Goal: Task Accomplishment & Management: Use online tool/utility

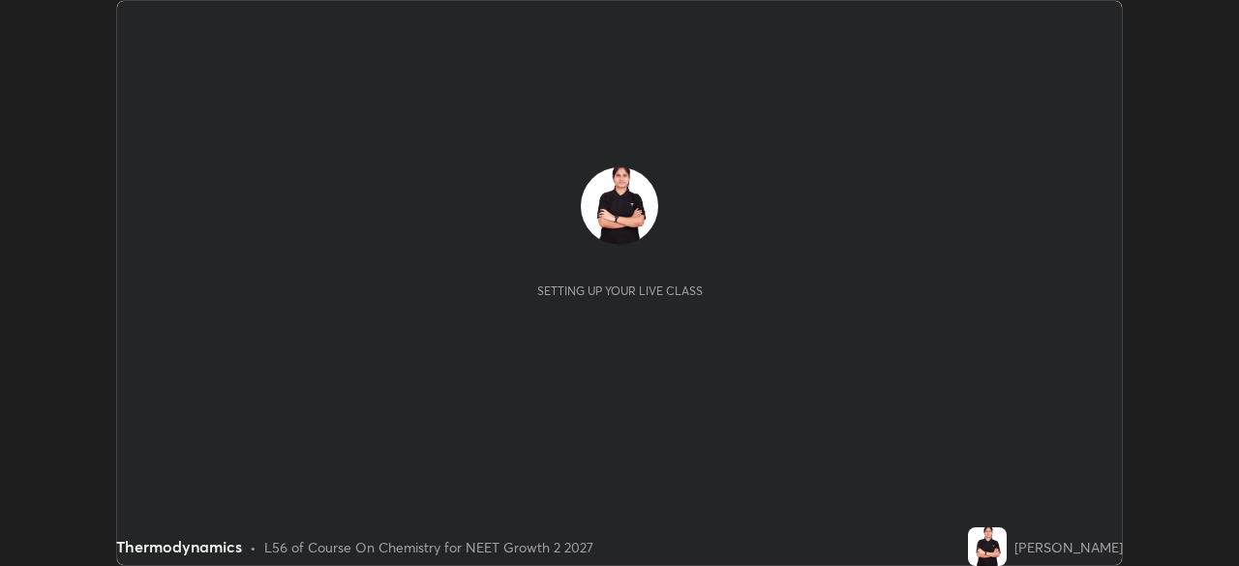
scroll to position [566, 1238]
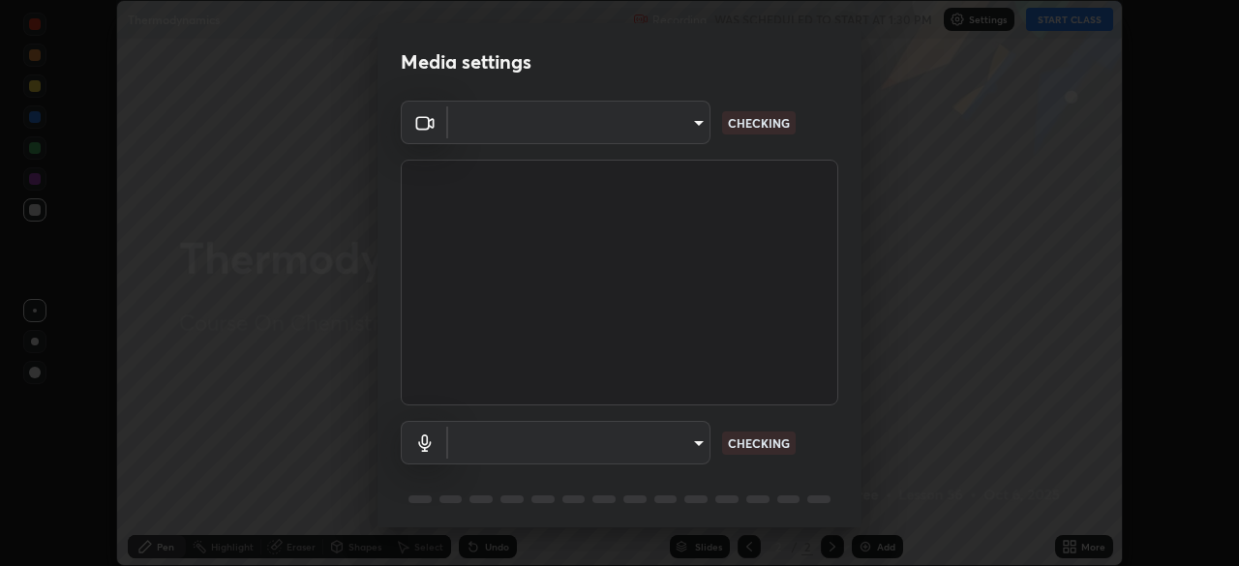
type input "5402053dac797fbd6203b9055fefd71c8703e877445e1219393e3e645ba4b0f2"
click at [519, 442] on body "Erase all Thermodynamics Recording WAS SCHEDULED TO START AT 1:30 PM Settings S…" at bounding box center [619, 283] width 1239 height 566
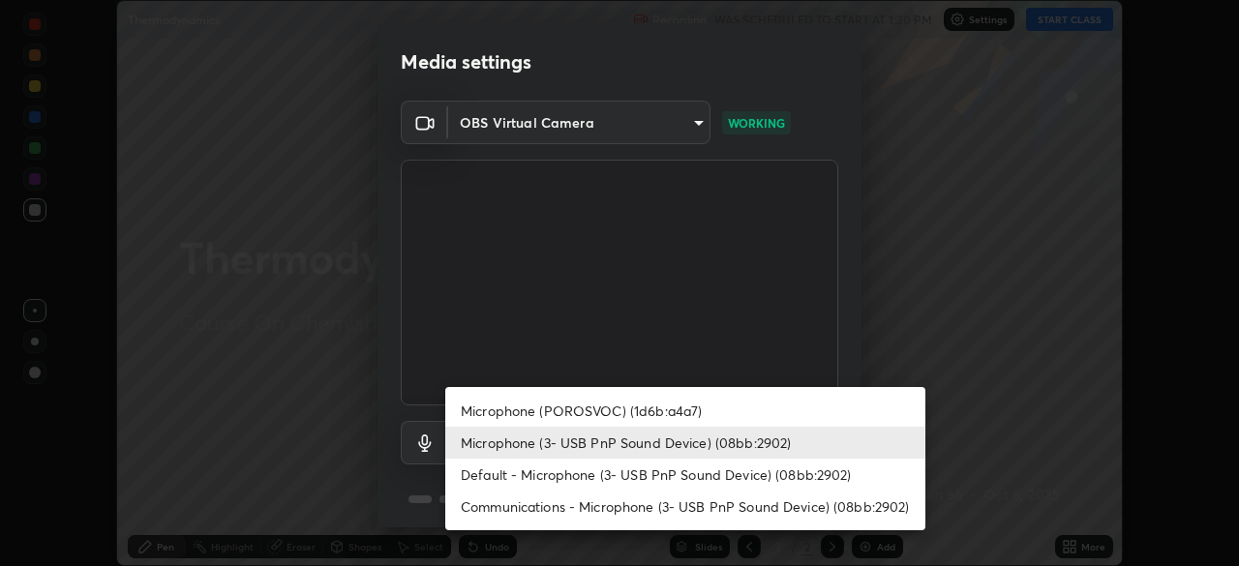
click at [513, 481] on li "Default - Microphone (3- USB PnP Sound Device) (08bb:2902)" at bounding box center [685, 475] width 480 height 32
type input "default"
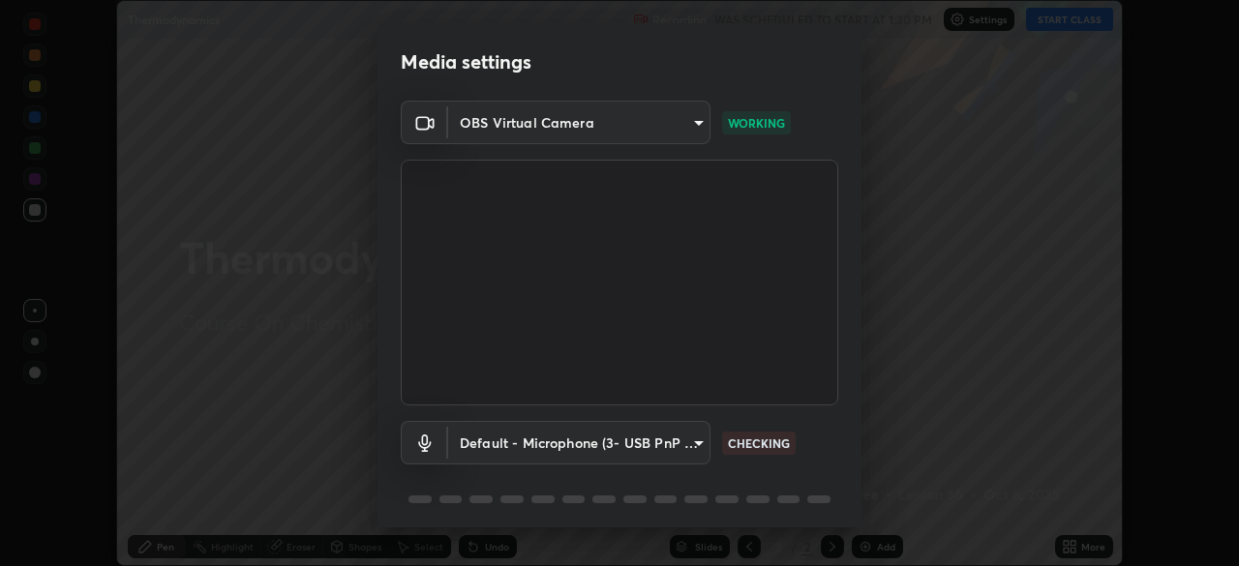
scroll to position [69, 0]
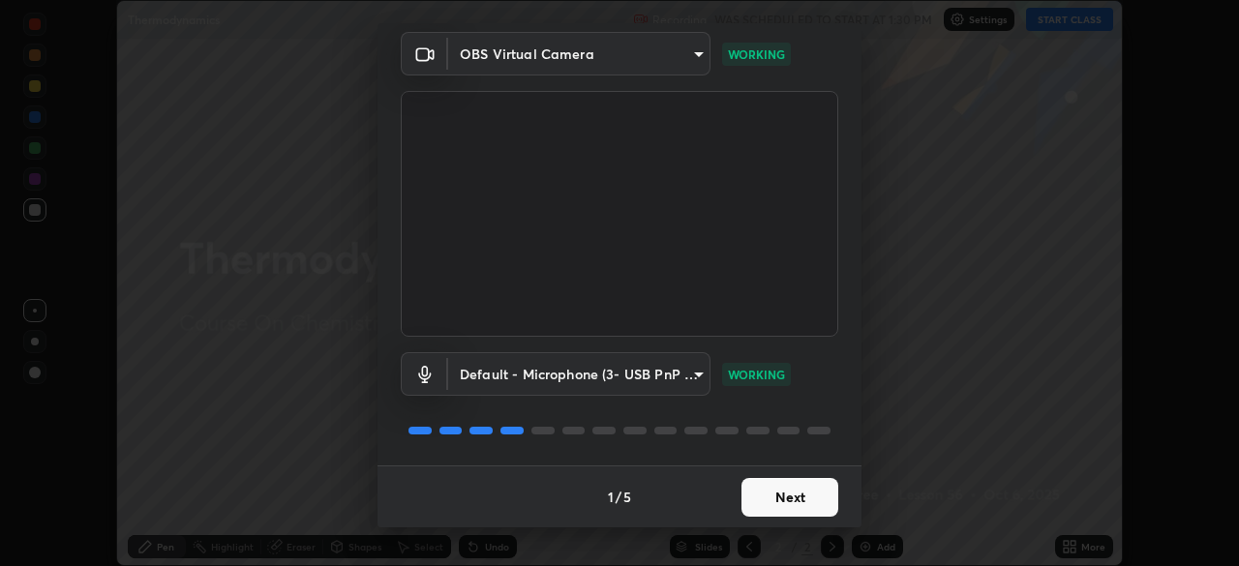
click at [797, 492] on button "Next" at bounding box center [790, 497] width 97 height 39
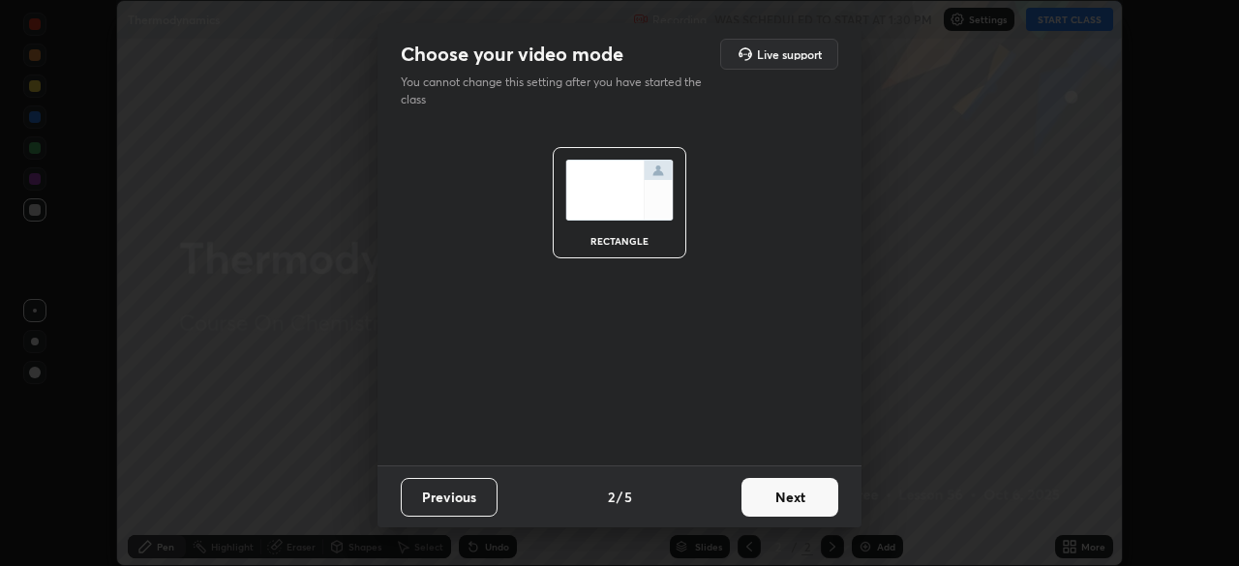
scroll to position [0, 0]
click at [813, 494] on button "Next" at bounding box center [790, 497] width 97 height 39
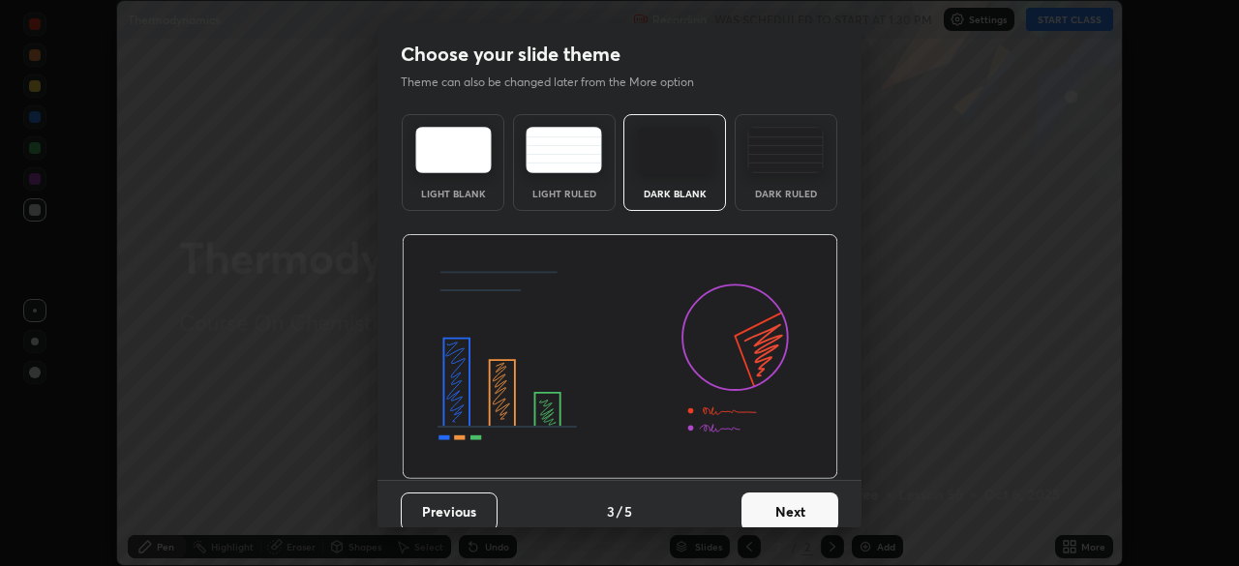
click at [823, 500] on button "Next" at bounding box center [790, 512] width 97 height 39
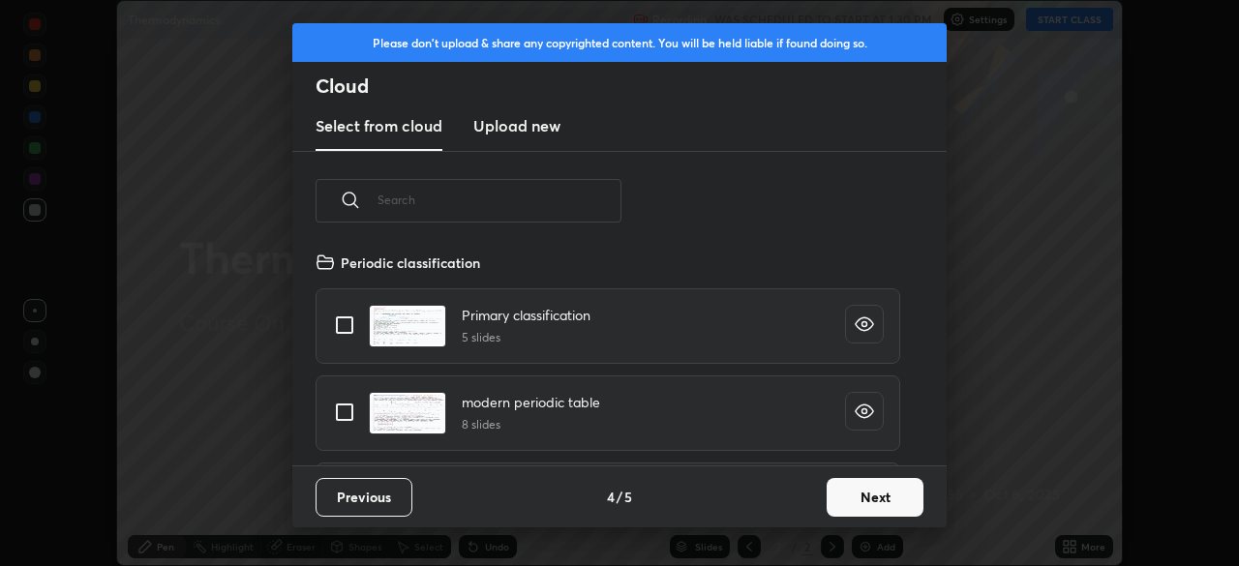
click at [871, 491] on button "Next" at bounding box center [875, 497] width 97 height 39
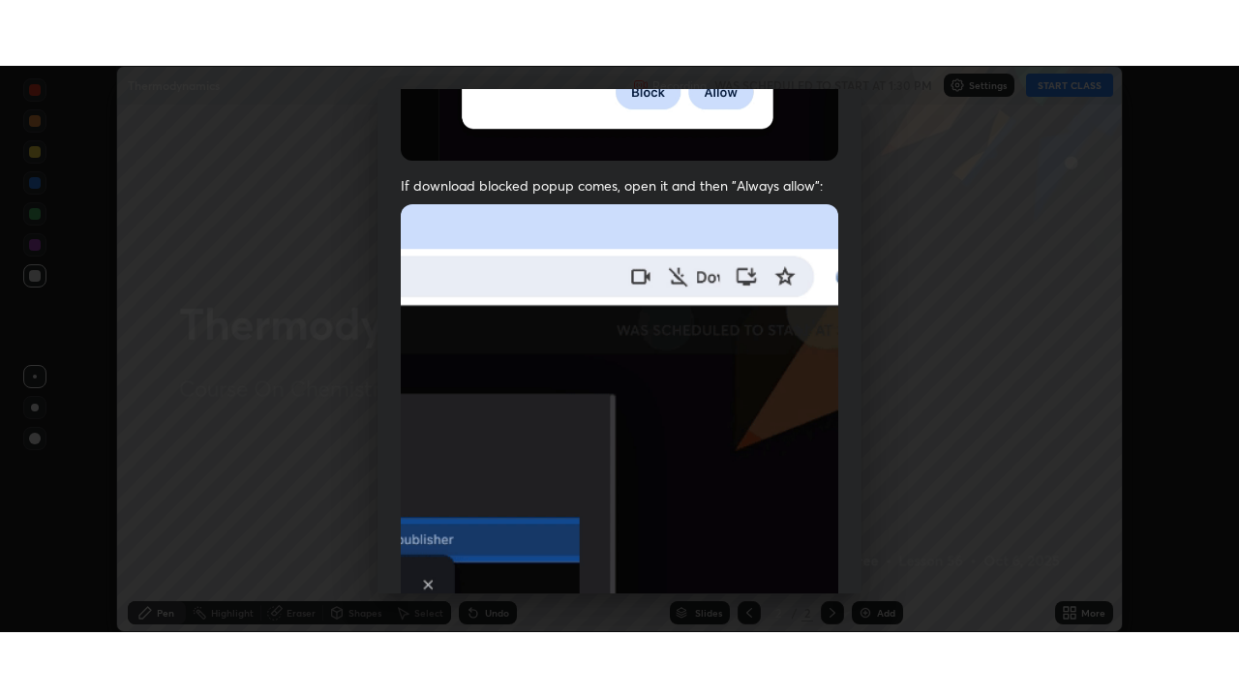
scroll to position [464, 0]
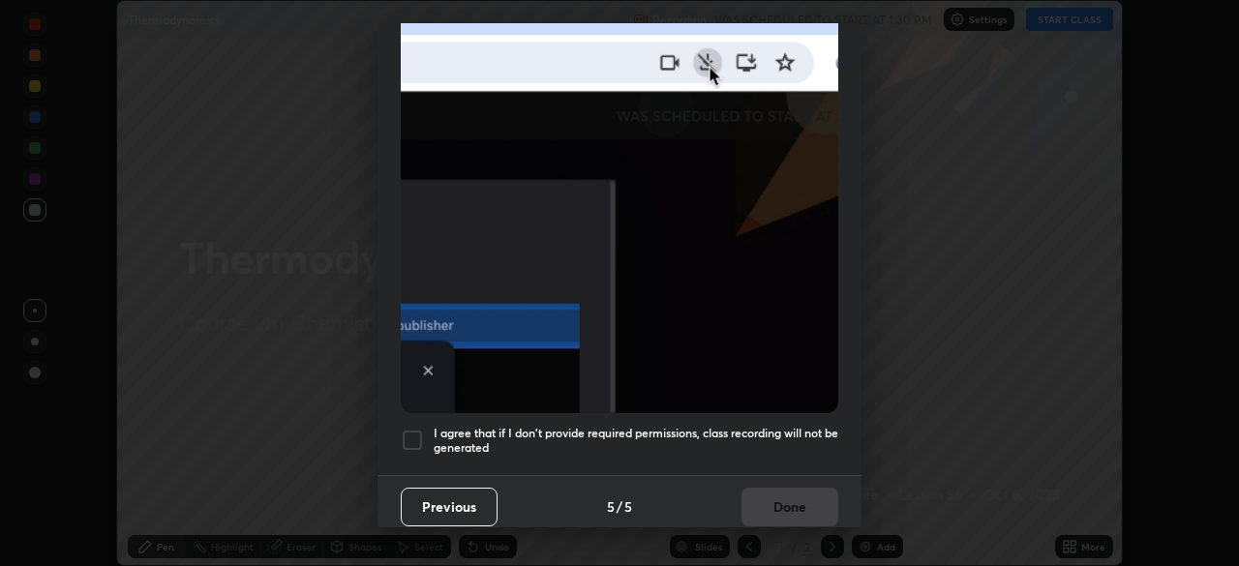
click at [407, 441] on div at bounding box center [412, 440] width 23 height 23
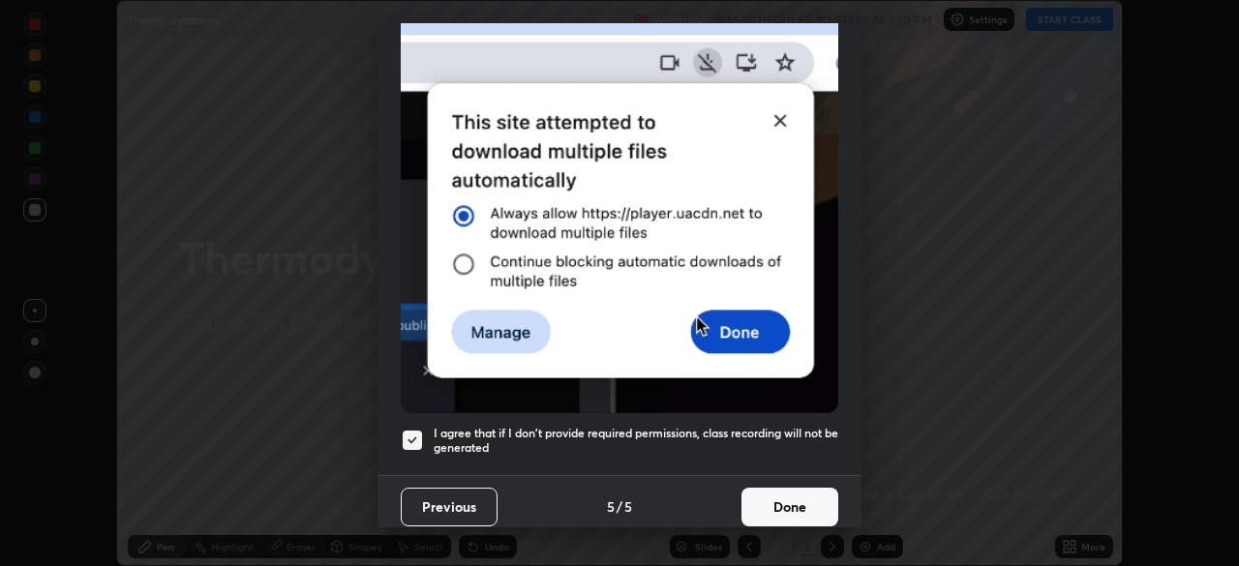
click at [791, 488] on button "Done" at bounding box center [790, 507] width 97 height 39
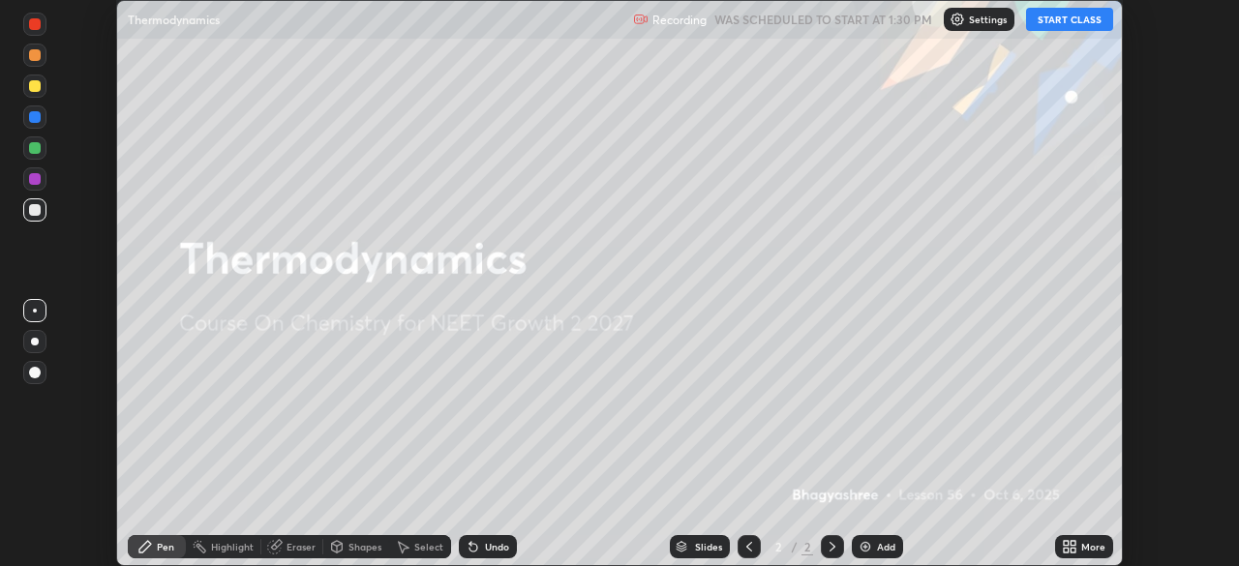
click at [1044, 26] on button "START CLASS" at bounding box center [1069, 19] width 87 height 23
click at [1079, 549] on div "More" at bounding box center [1084, 546] width 58 height 23
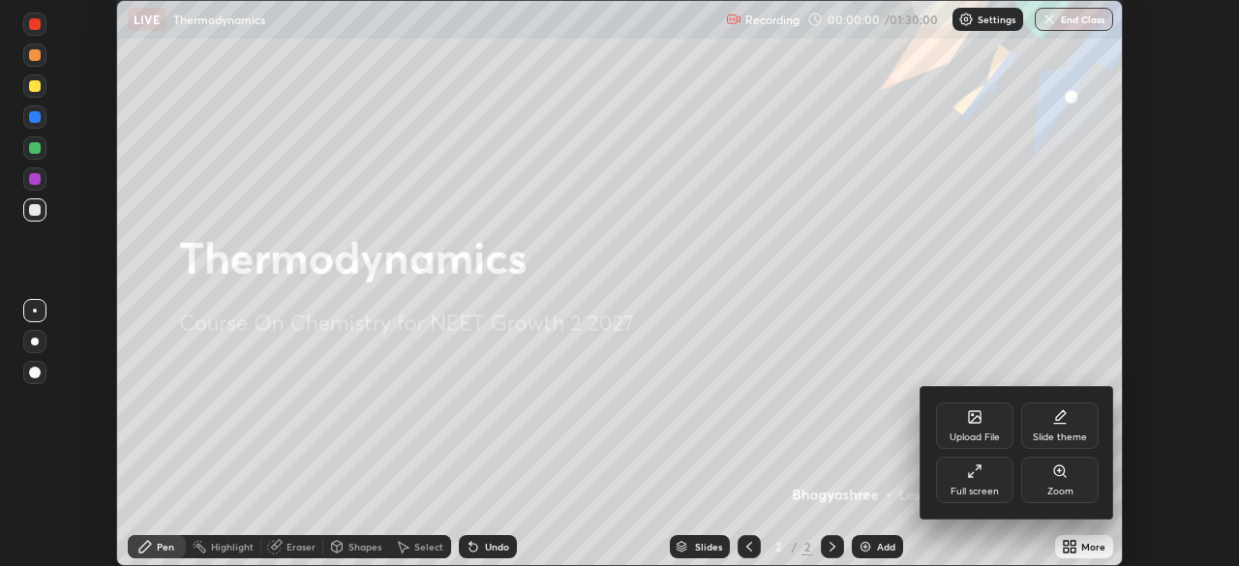
click at [964, 474] on div "Full screen" at bounding box center [974, 480] width 77 height 46
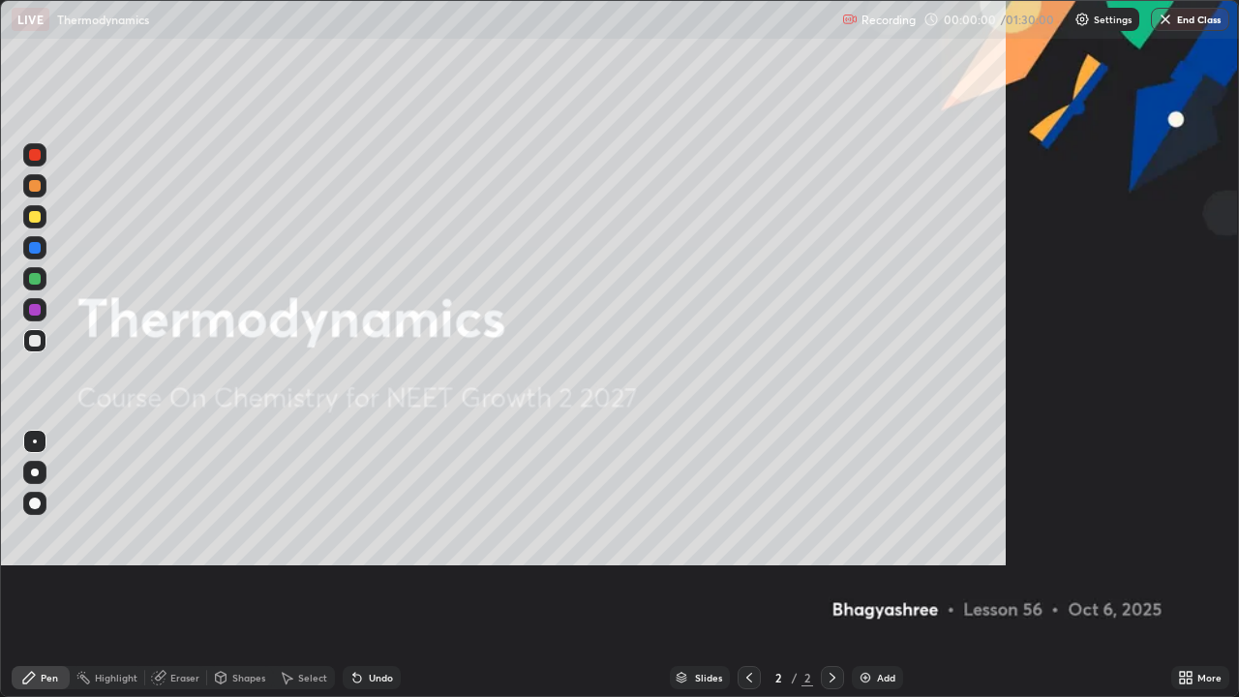
scroll to position [697, 1239]
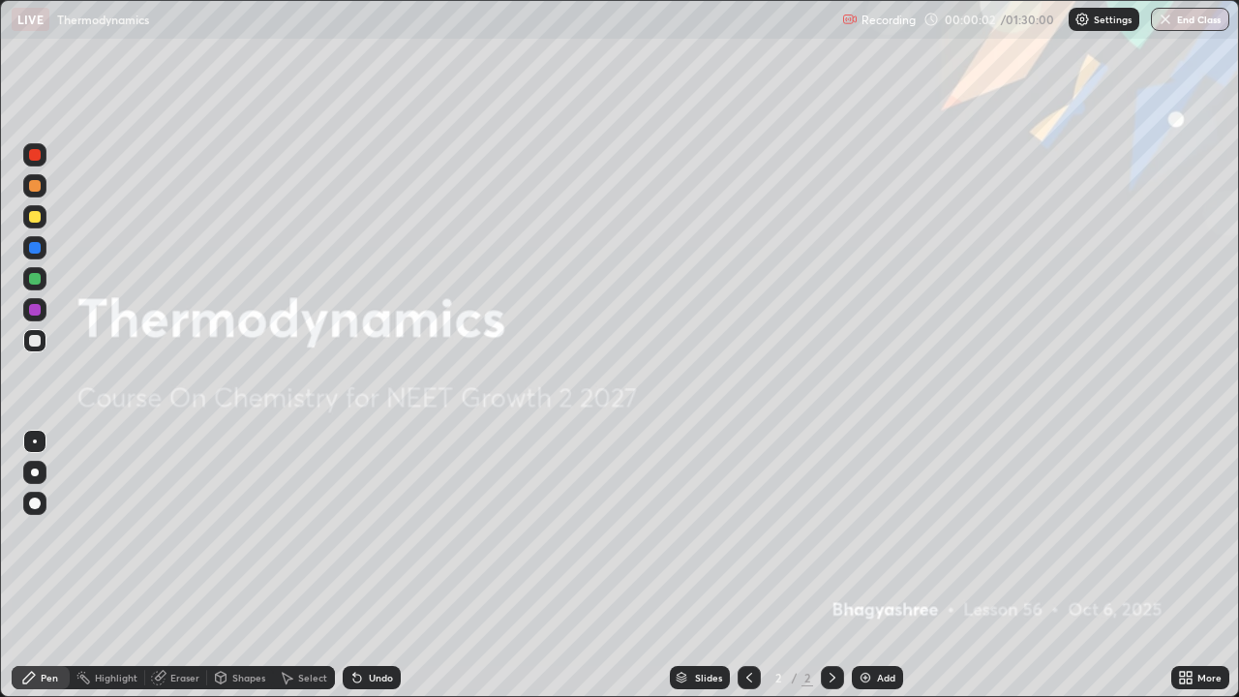
click at [881, 565] on div "Add" at bounding box center [886, 678] width 18 height 10
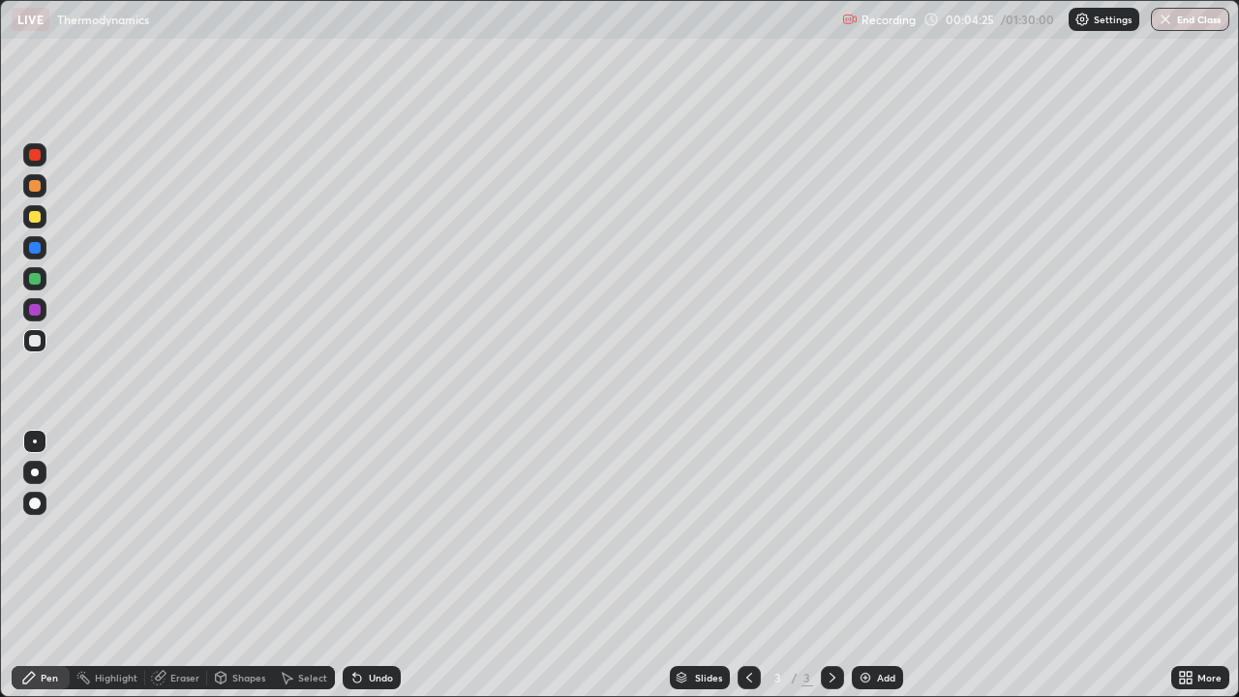
click at [37, 312] on div at bounding box center [35, 310] width 12 height 12
click at [35, 252] on div at bounding box center [35, 248] width 12 height 12
click at [43, 339] on div at bounding box center [34, 340] width 23 height 23
click at [45, 283] on div at bounding box center [34, 278] width 23 height 23
click at [35, 310] on div at bounding box center [35, 310] width 12 height 12
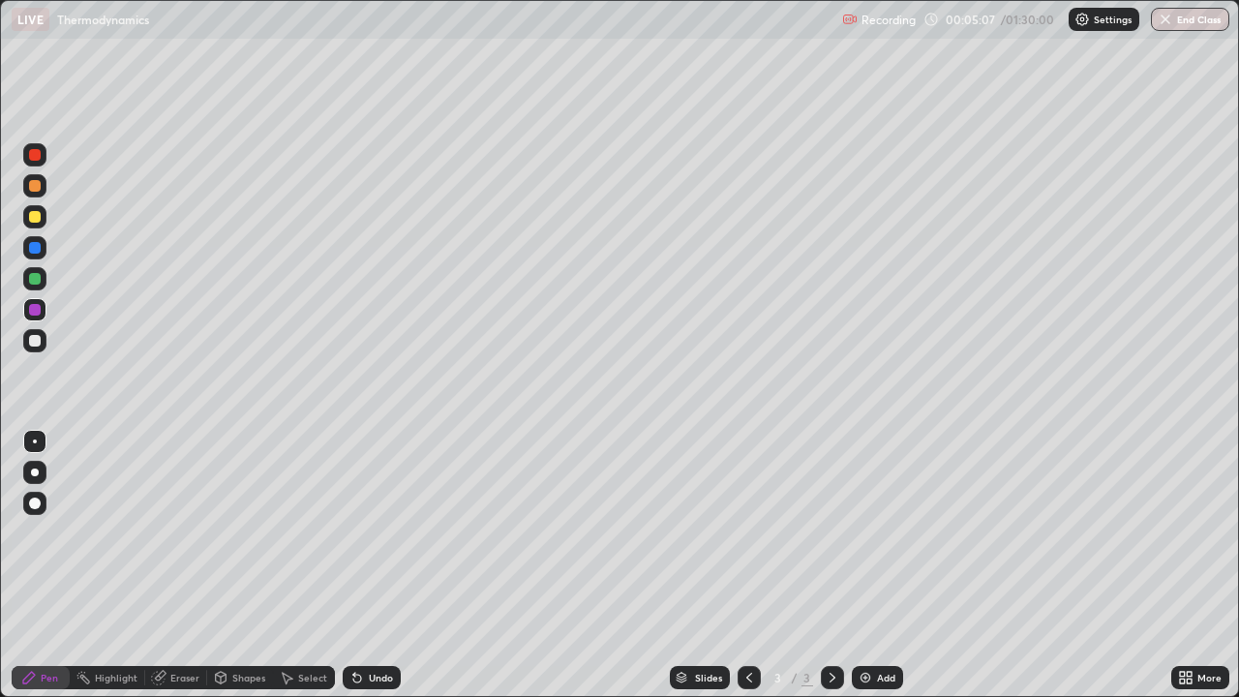
click at [38, 280] on div at bounding box center [35, 279] width 12 height 12
click at [36, 341] on div at bounding box center [35, 341] width 12 height 12
click at [35, 255] on div at bounding box center [34, 247] width 23 height 23
click at [37, 217] on div at bounding box center [35, 217] width 12 height 12
click at [168, 565] on div "Eraser" at bounding box center [176, 677] width 62 height 23
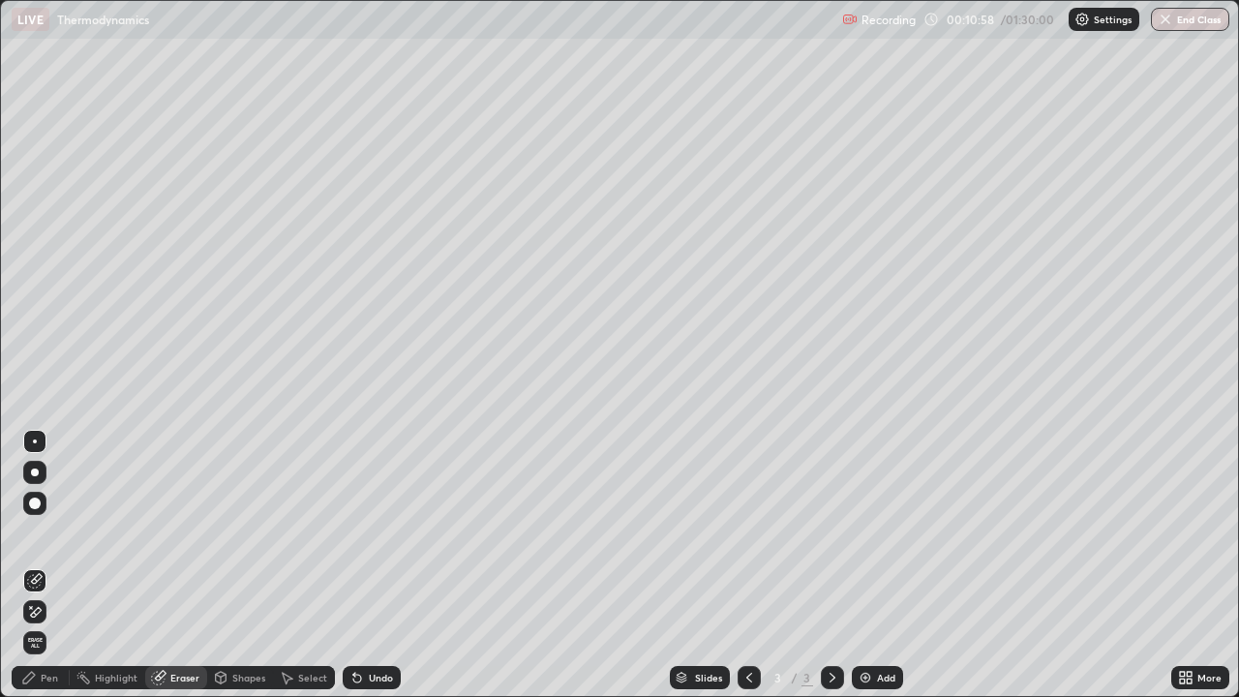
click at [49, 565] on div "Pen" at bounding box center [49, 678] width 17 height 10
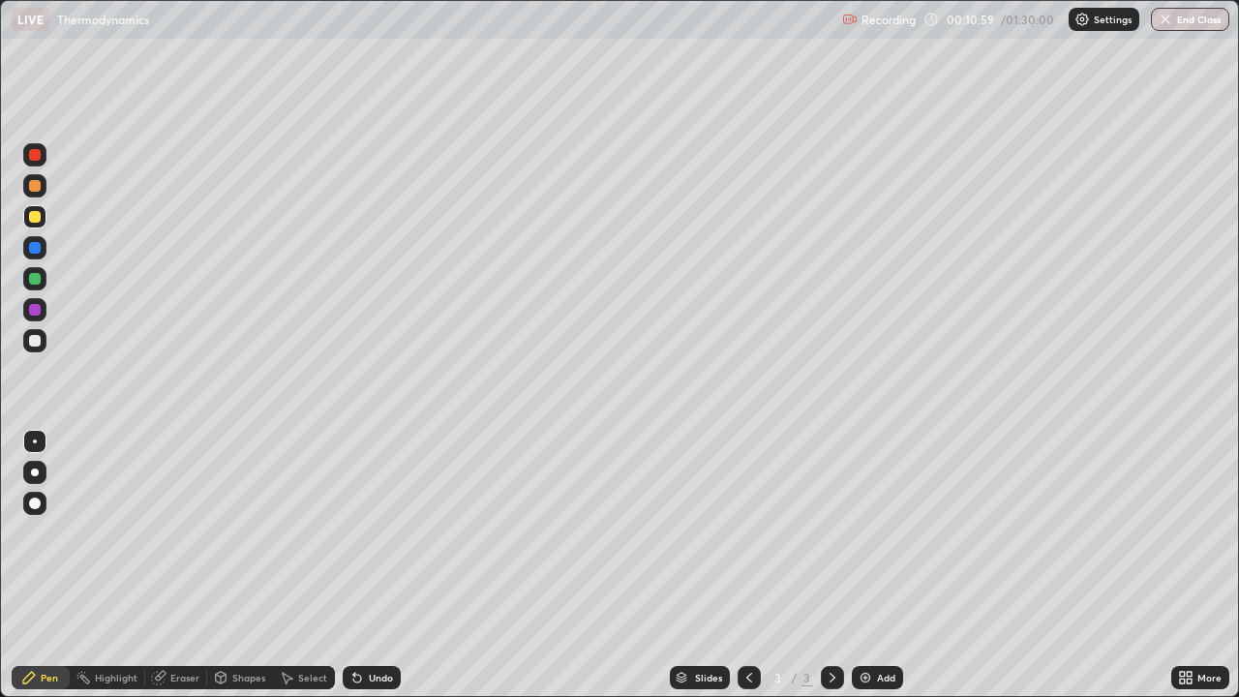
click at [36, 341] on div at bounding box center [35, 341] width 12 height 12
click at [35, 247] on div at bounding box center [35, 248] width 12 height 12
click at [299, 565] on div "Select" at bounding box center [312, 678] width 29 height 10
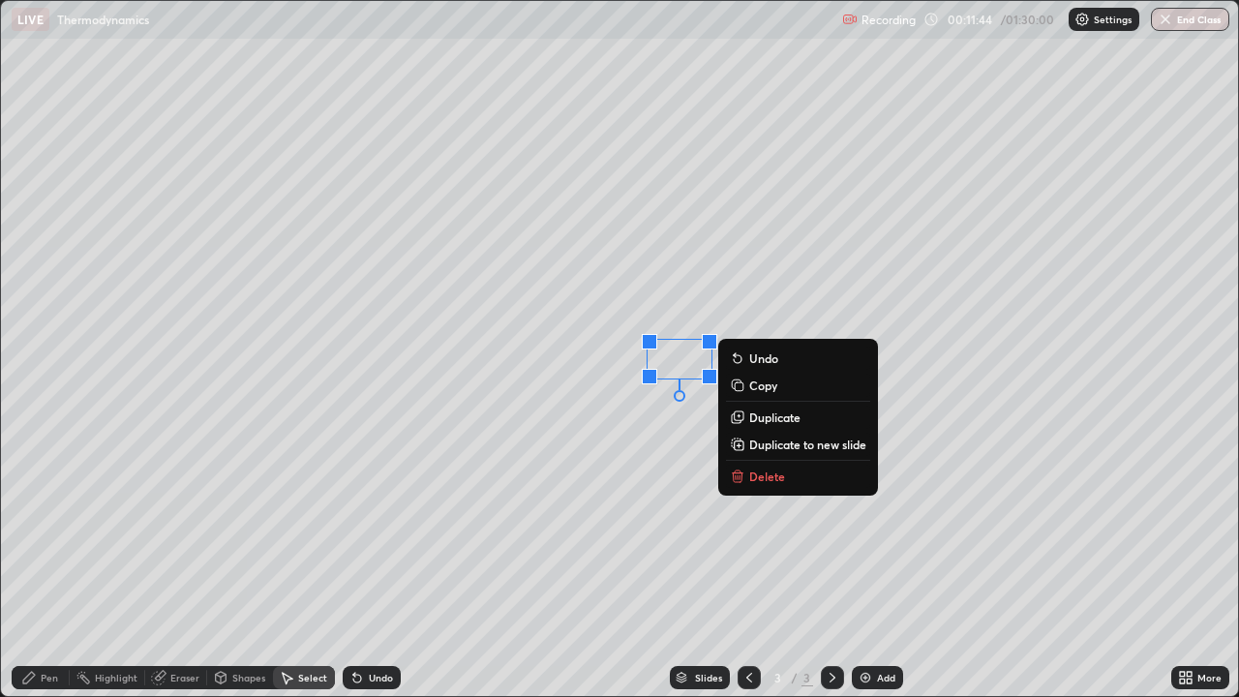
click at [768, 476] on p "Delete" at bounding box center [767, 476] width 36 height 15
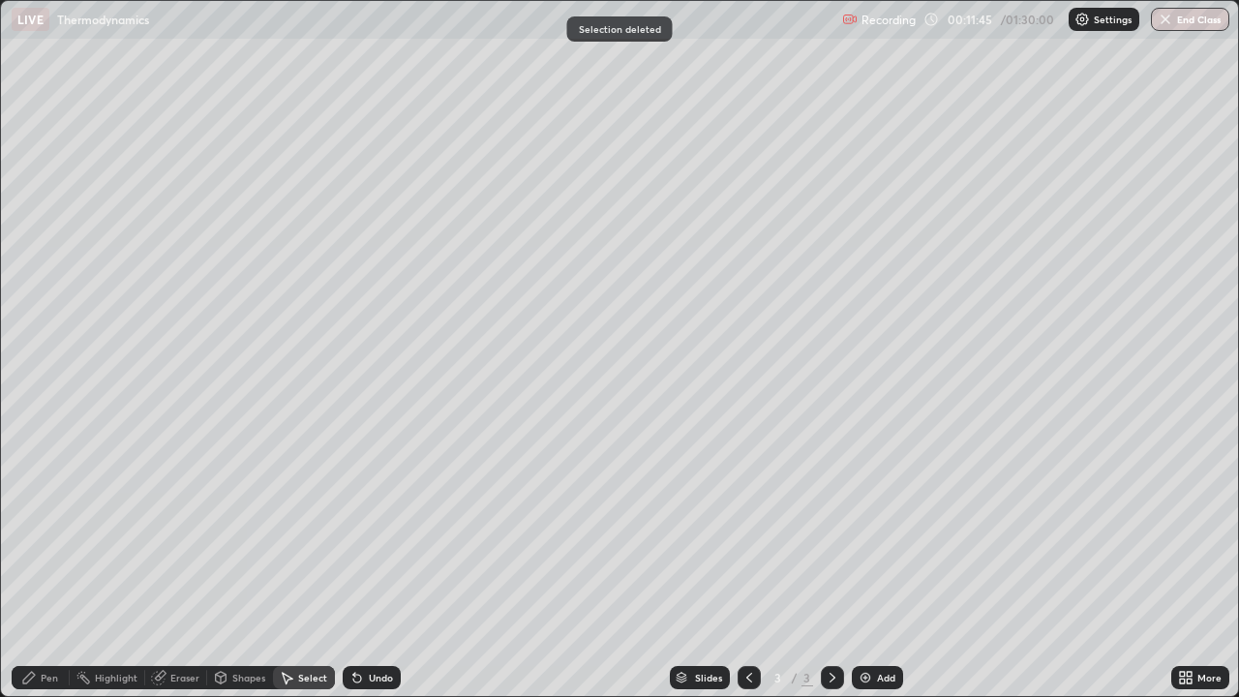
click at [43, 565] on div "Pen" at bounding box center [41, 677] width 58 height 23
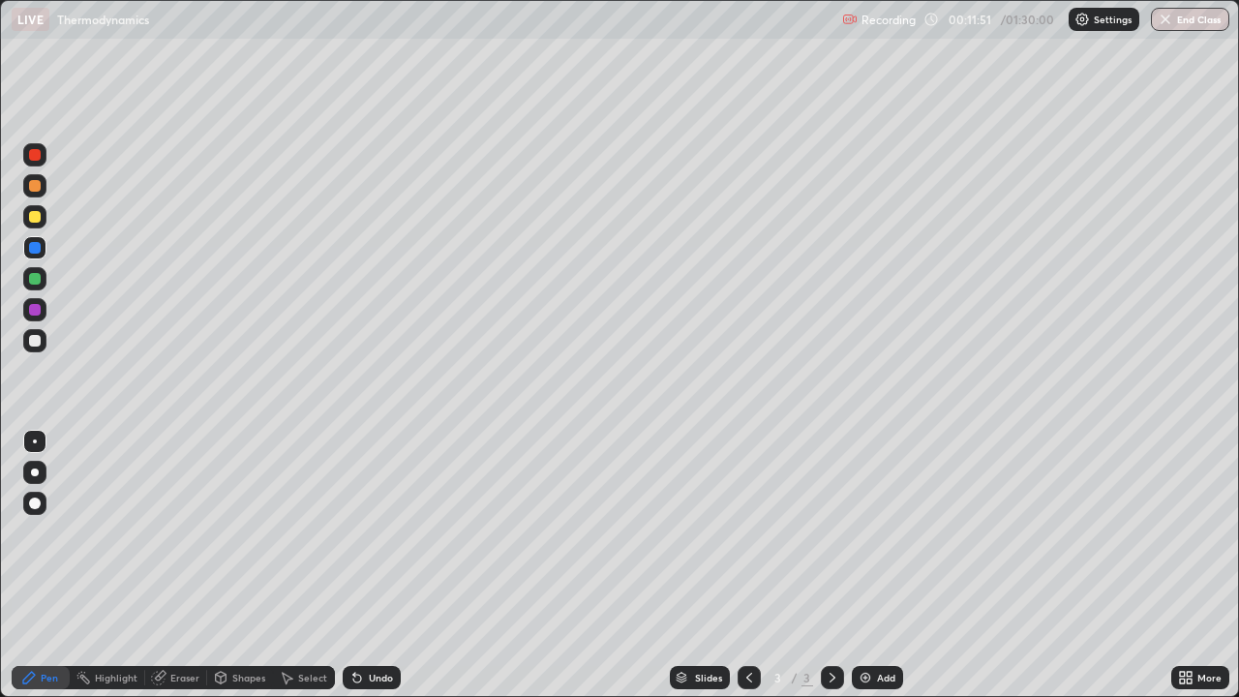
click at [355, 565] on icon at bounding box center [357, 679] width 8 height 8
click at [38, 343] on div at bounding box center [35, 341] width 12 height 12
click at [179, 565] on div "Eraser" at bounding box center [176, 677] width 62 height 23
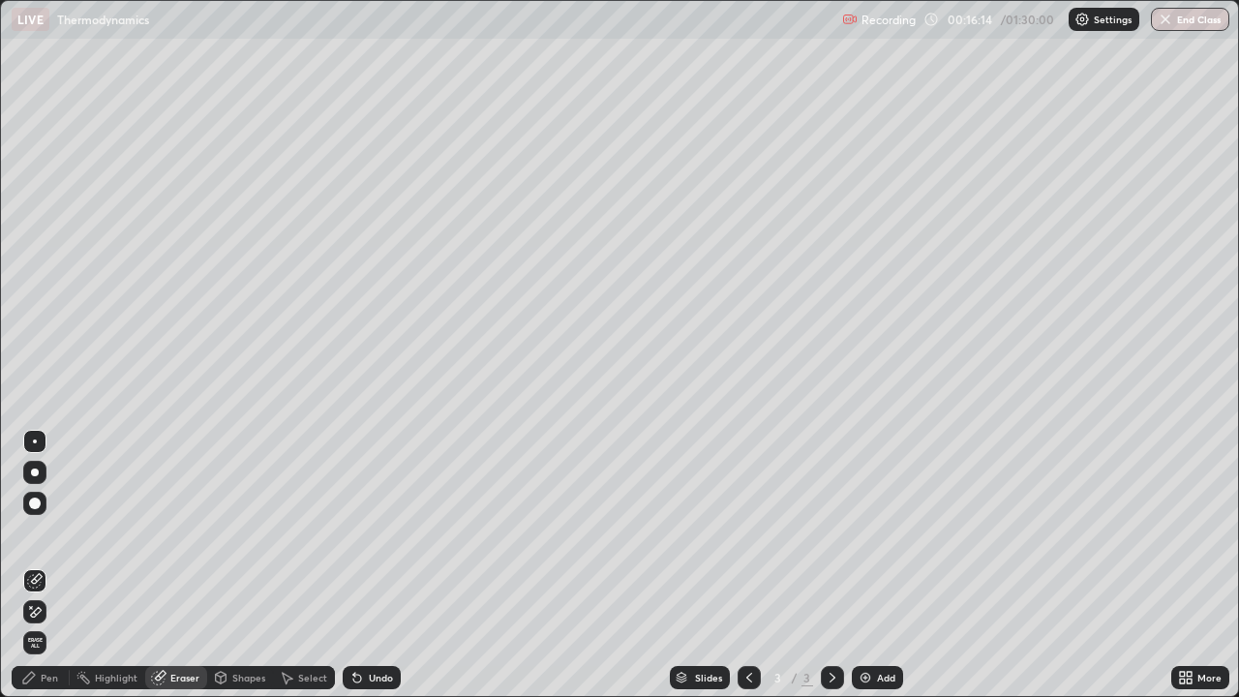
click at [47, 565] on div "Pen" at bounding box center [49, 678] width 17 height 10
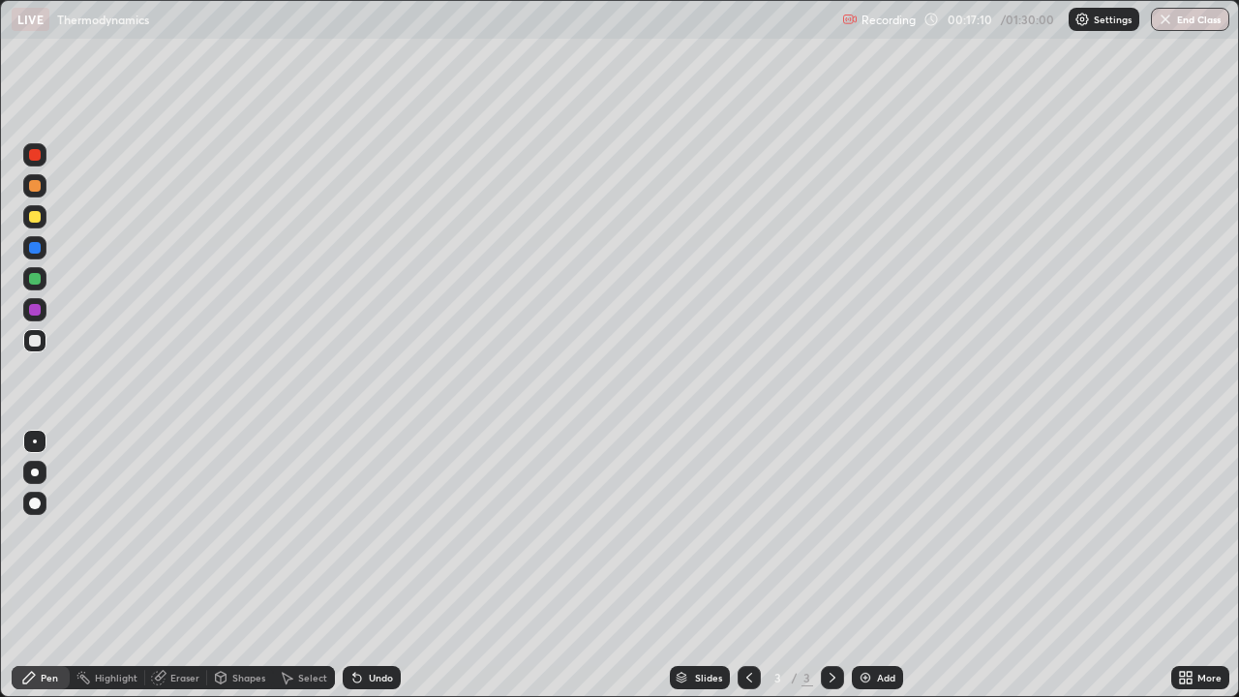
click at [870, 565] on img at bounding box center [865, 677] width 15 height 15
click at [744, 565] on icon at bounding box center [749, 677] width 15 height 15
click at [831, 565] on icon at bounding box center [833, 678] width 6 height 10
click at [36, 248] on div at bounding box center [35, 248] width 12 height 12
click at [36, 310] on div at bounding box center [35, 310] width 12 height 12
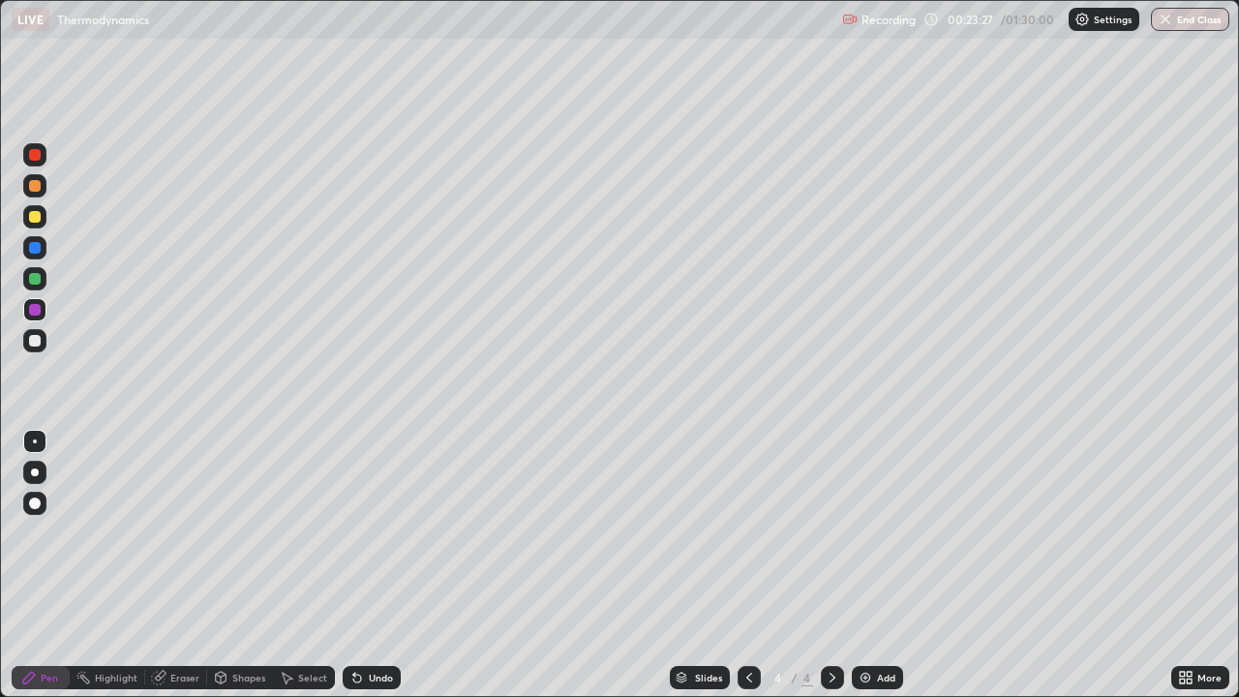
click at [43, 344] on div at bounding box center [34, 340] width 23 height 23
click at [34, 214] on div at bounding box center [35, 217] width 12 height 12
click at [40, 149] on div at bounding box center [34, 154] width 23 height 23
click at [363, 565] on div "Undo" at bounding box center [372, 677] width 58 height 23
click at [873, 565] on div "Add" at bounding box center [877, 677] width 51 height 23
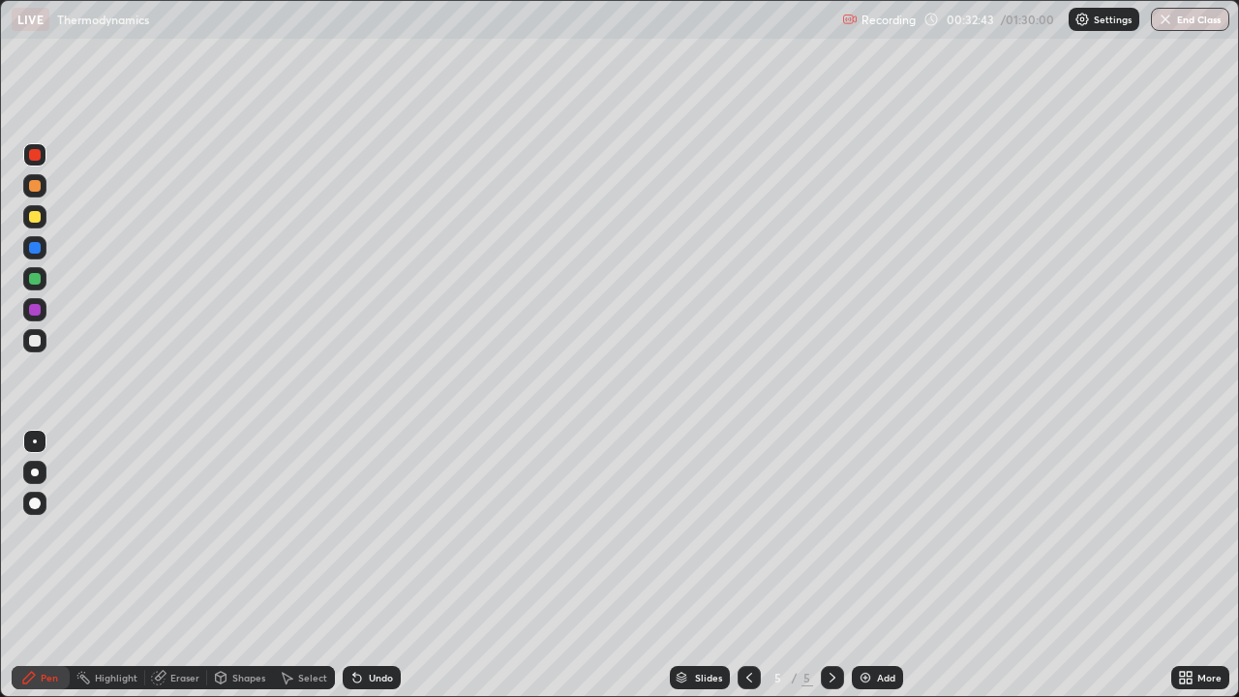
click at [35, 346] on div at bounding box center [35, 341] width 12 height 12
click at [168, 565] on div "Eraser" at bounding box center [176, 677] width 62 height 23
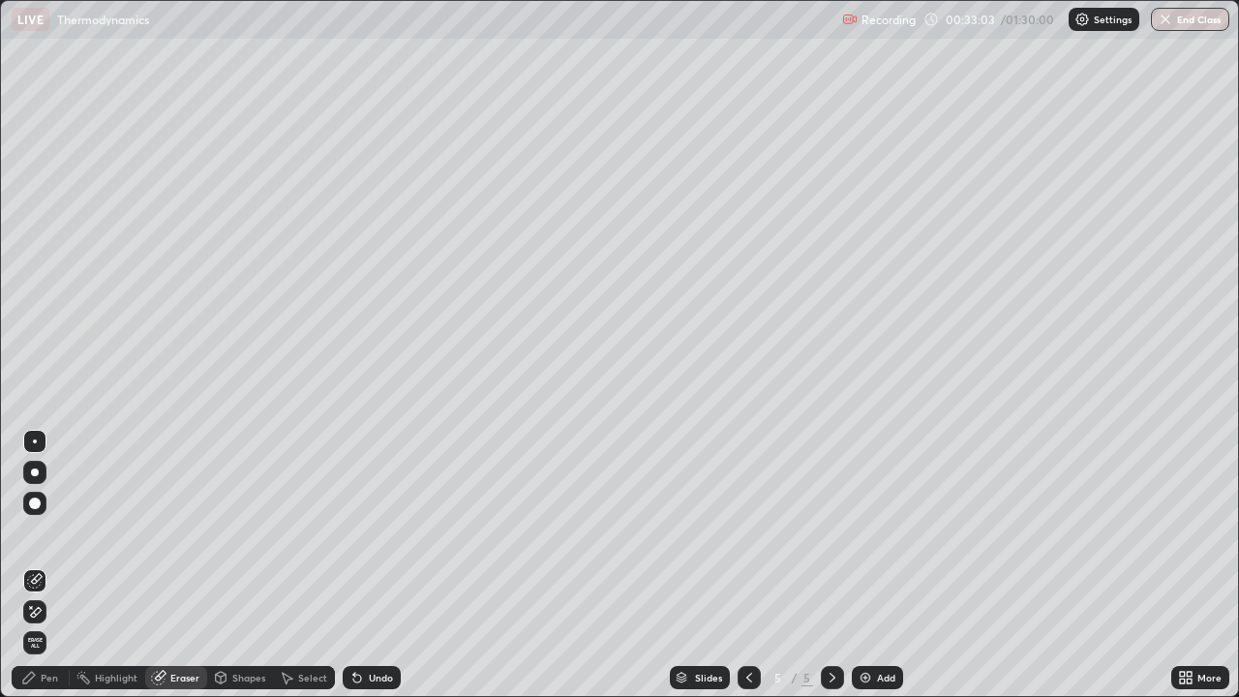
click at [48, 565] on div "Pen" at bounding box center [41, 677] width 58 height 23
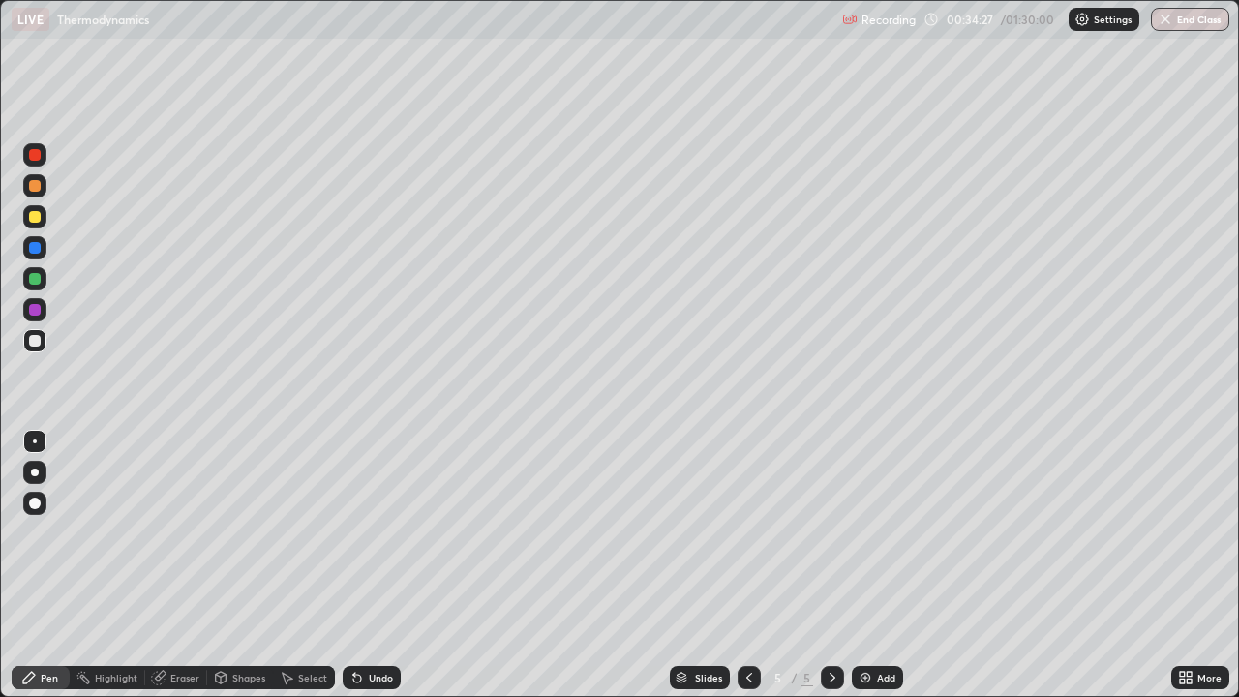
click at [42, 313] on div at bounding box center [34, 309] width 23 height 23
click at [40, 344] on div at bounding box center [35, 341] width 12 height 12
click at [36, 338] on div at bounding box center [35, 341] width 12 height 12
click at [869, 565] on img at bounding box center [865, 677] width 15 height 15
click at [368, 565] on div "Undo" at bounding box center [372, 677] width 58 height 23
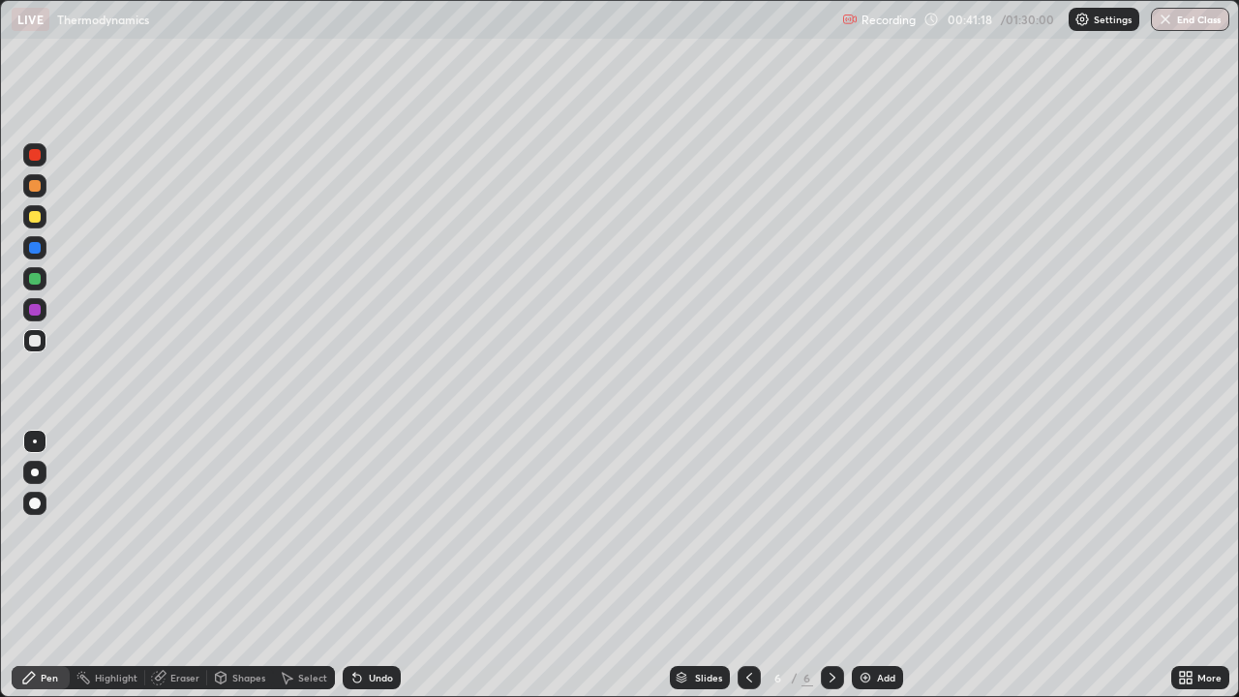
click at [364, 565] on div "Undo" at bounding box center [372, 677] width 58 height 23
click at [357, 565] on div "Undo" at bounding box center [372, 677] width 58 height 23
click at [363, 565] on div "Undo" at bounding box center [372, 677] width 58 height 23
click at [34, 247] on div at bounding box center [35, 248] width 12 height 12
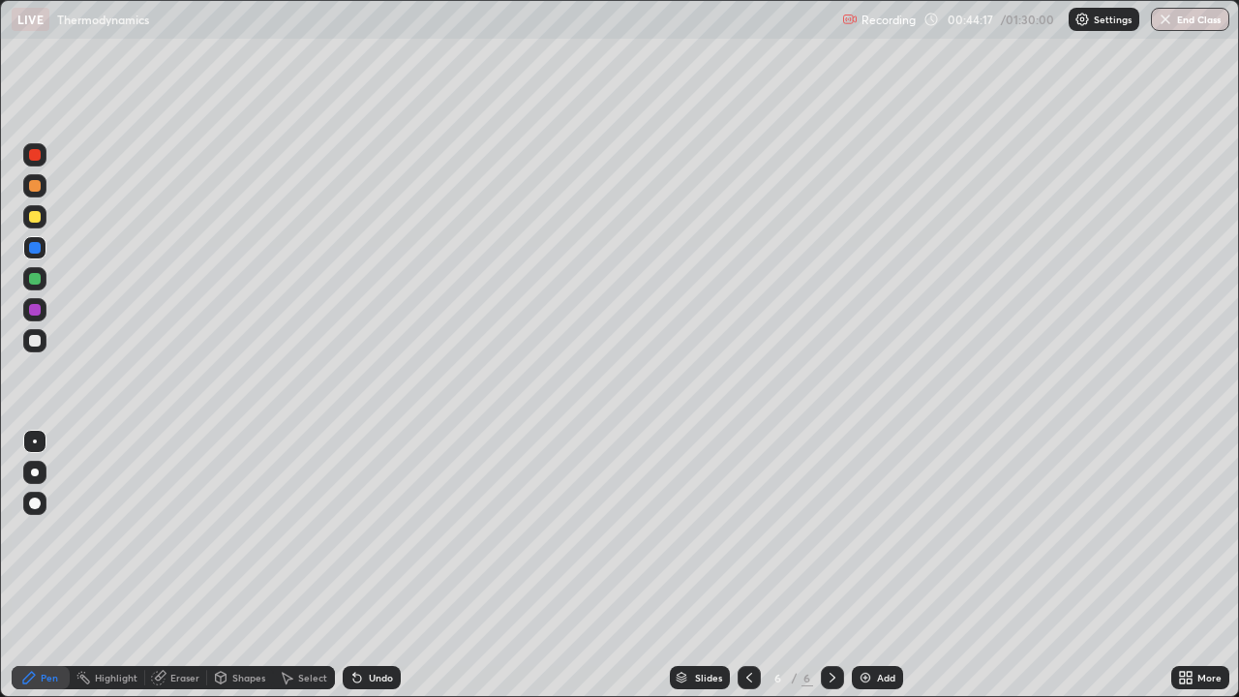
click at [38, 222] on div at bounding box center [35, 217] width 12 height 12
click at [747, 565] on icon at bounding box center [749, 677] width 15 height 15
click at [749, 565] on icon at bounding box center [749, 677] width 15 height 15
click at [750, 565] on icon at bounding box center [749, 677] width 15 height 15
click at [829, 565] on icon at bounding box center [832, 677] width 15 height 15
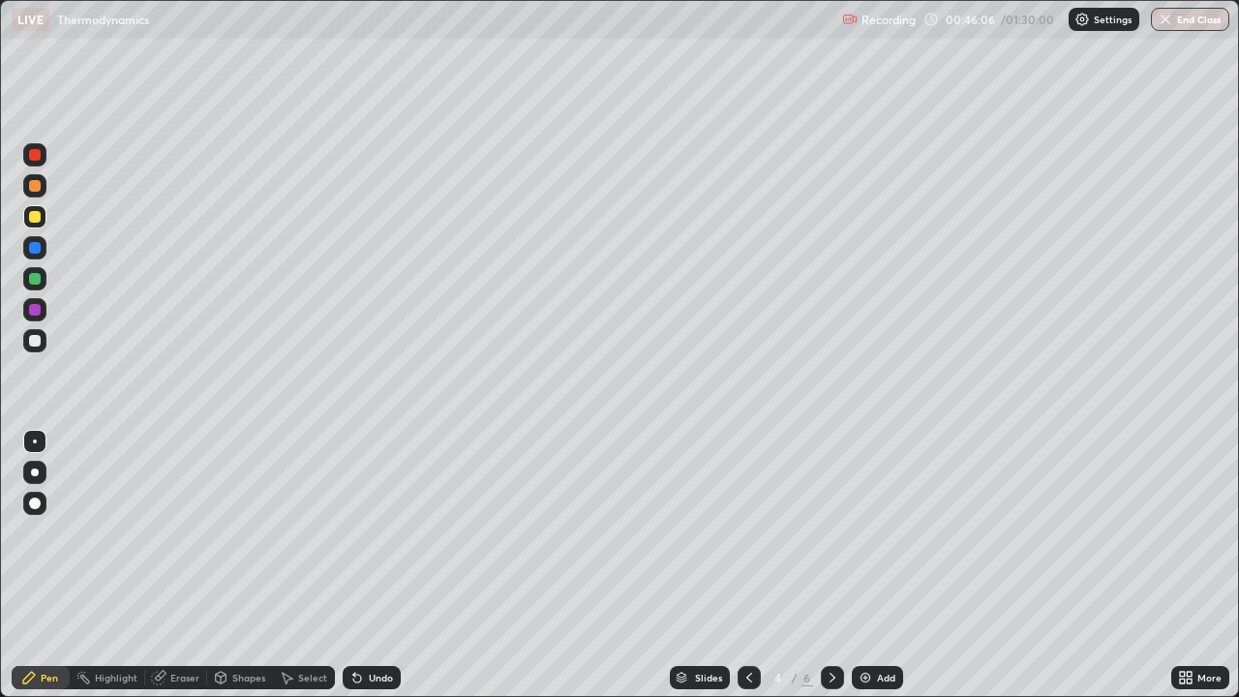
click at [831, 565] on icon at bounding box center [832, 677] width 15 height 15
click at [833, 565] on icon at bounding box center [832, 677] width 15 height 15
click at [42, 342] on div at bounding box center [34, 340] width 23 height 23
click at [880, 565] on div "Add" at bounding box center [886, 678] width 18 height 10
click at [750, 565] on icon at bounding box center [749, 677] width 15 height 15
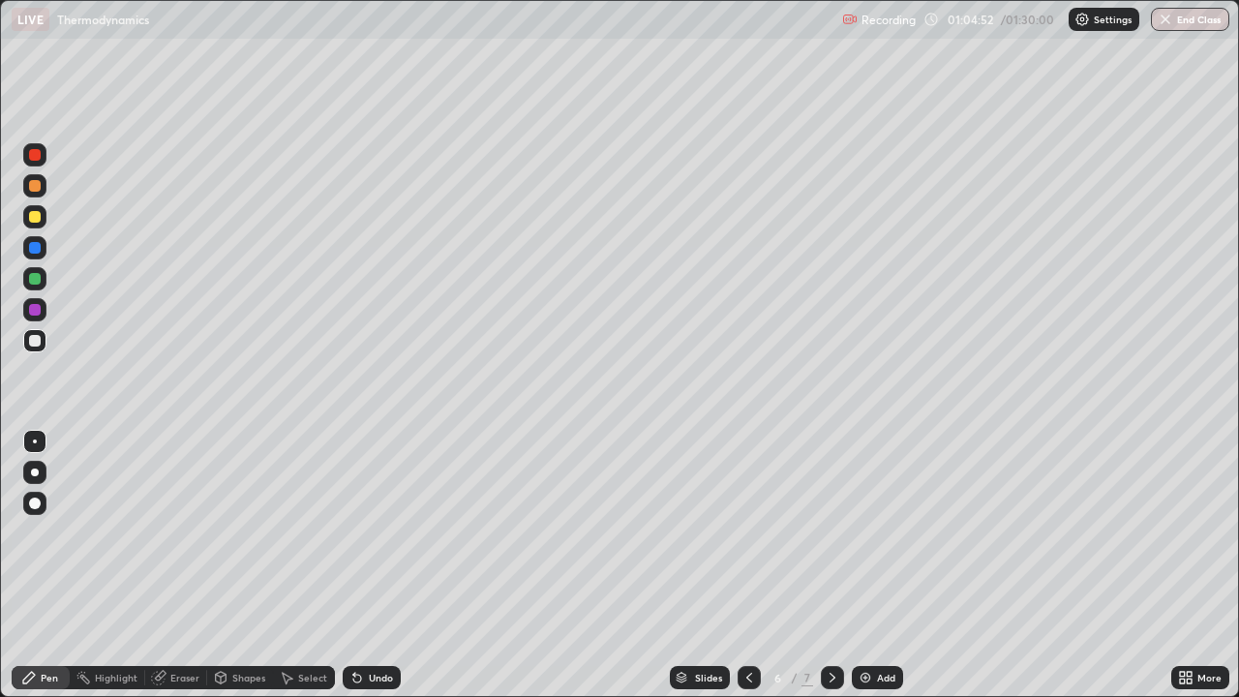
click at [356, 565] on icon at bounding box center [357, 679] width 8 height 8
click at [360, 565] on div "Undo" at bounding box center [372, 677] width 58 height 23
click at [831, 565] on icon at bounding box center [832, 677] width 15 height 15
click at [37, 220] on div at bounding box center [35, 217] width 12 height 12
click at [36, 342] on div at bounding box center [35, 341] width 12 height 12
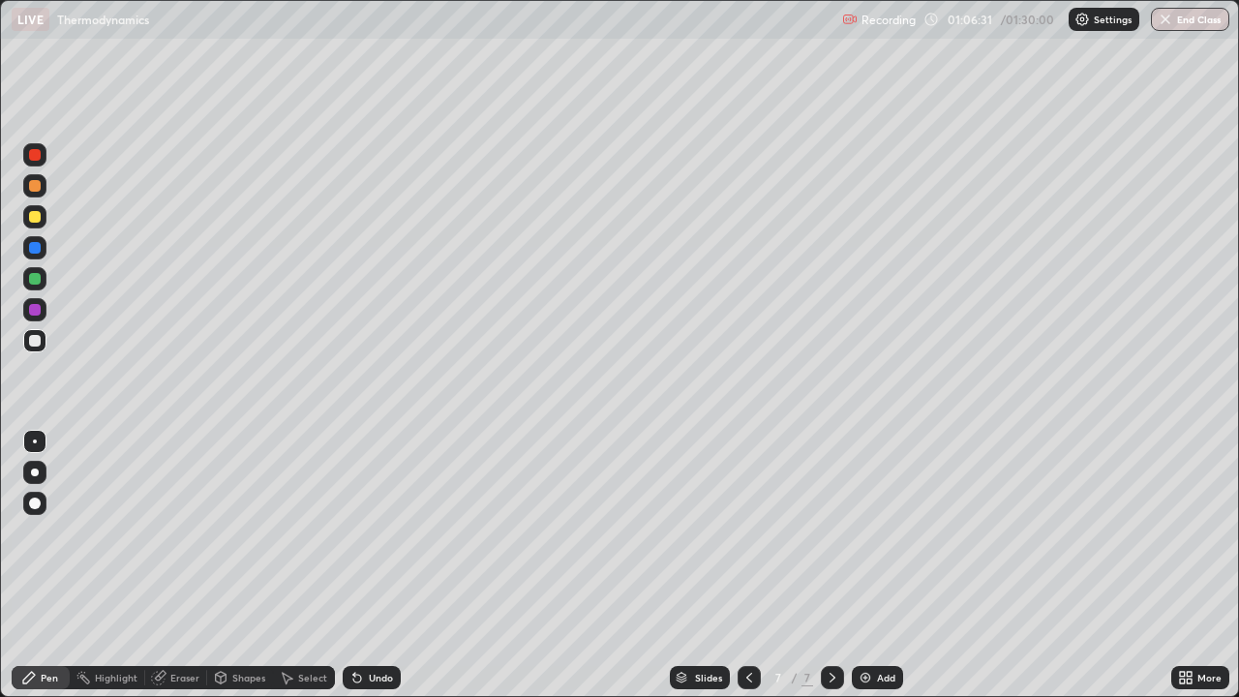
click at [32, 218] on div at bounding box center [35, 217] width 12 height 12
click at [44, 348] on div at bounding box center [34, 340] width 23 height 23
click at [38, 252] on div at bounding box center [35, 248] width 12 height 12
click at [37, 339] on div at bounding box center [35, 341] width 12 height 12
click at [165, 565] on icon at bounding box center [158, 677] width 15 height 15
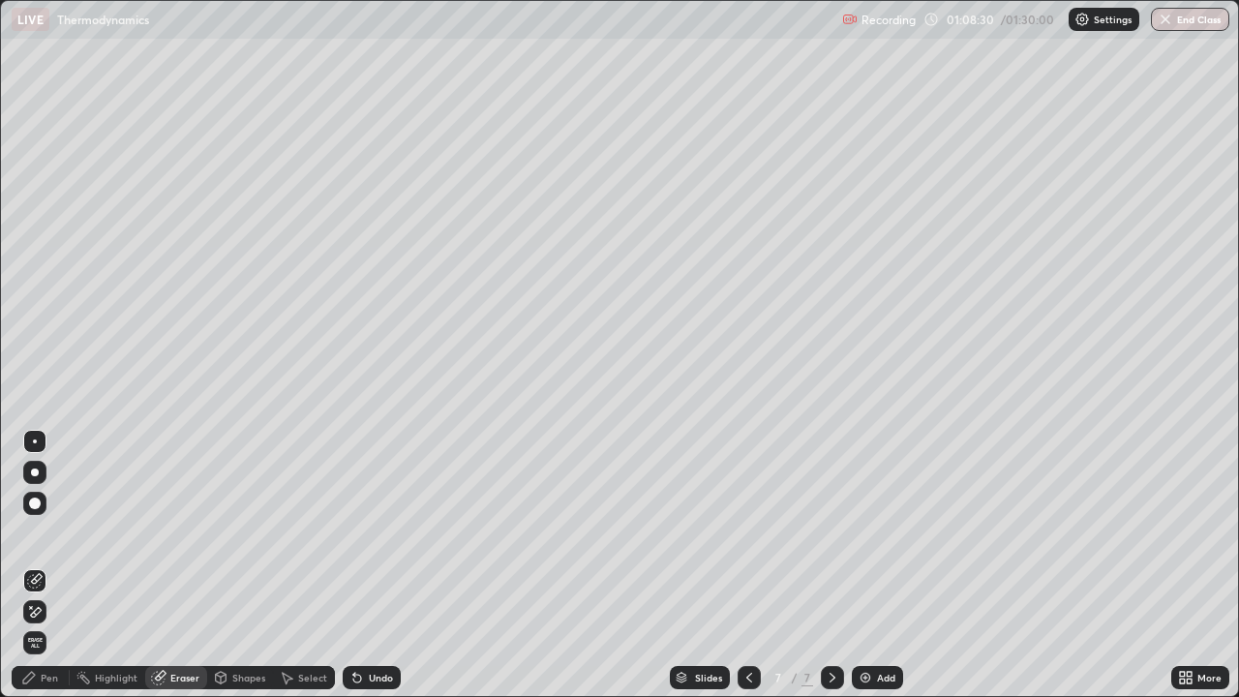
click at [53, 565] on div "Pen" at bounding box center [49, 678] width 17 height 10
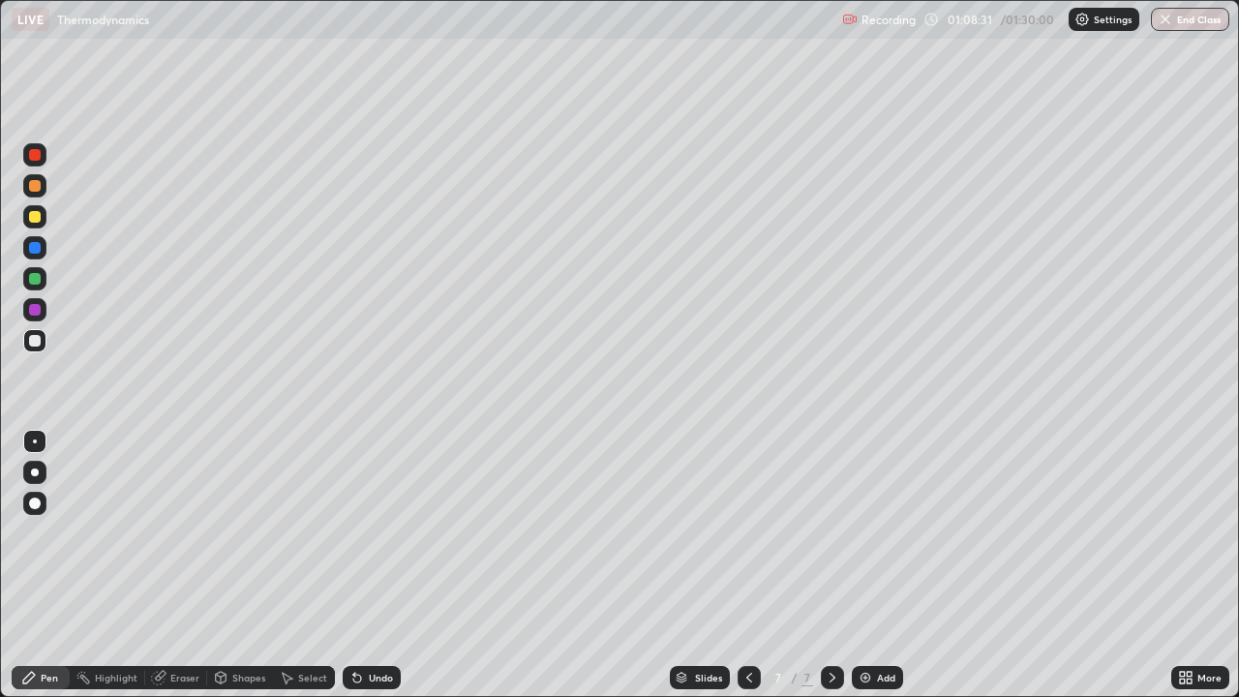
click at [42, 219] on div at bounding box center [34, 216] width 23 height 23
click at [38, 348] on div at bounding box center [34, 340] width 23 height 23
click at [374, 565] on div "Undo" at bounding box center [372, 677] width 58 height 23
click at [27, 215] on div at bounding box center [34, 216] width 23 height 23
click at [39, 340] on div at bounding box center [35, 341] width 12 height 12
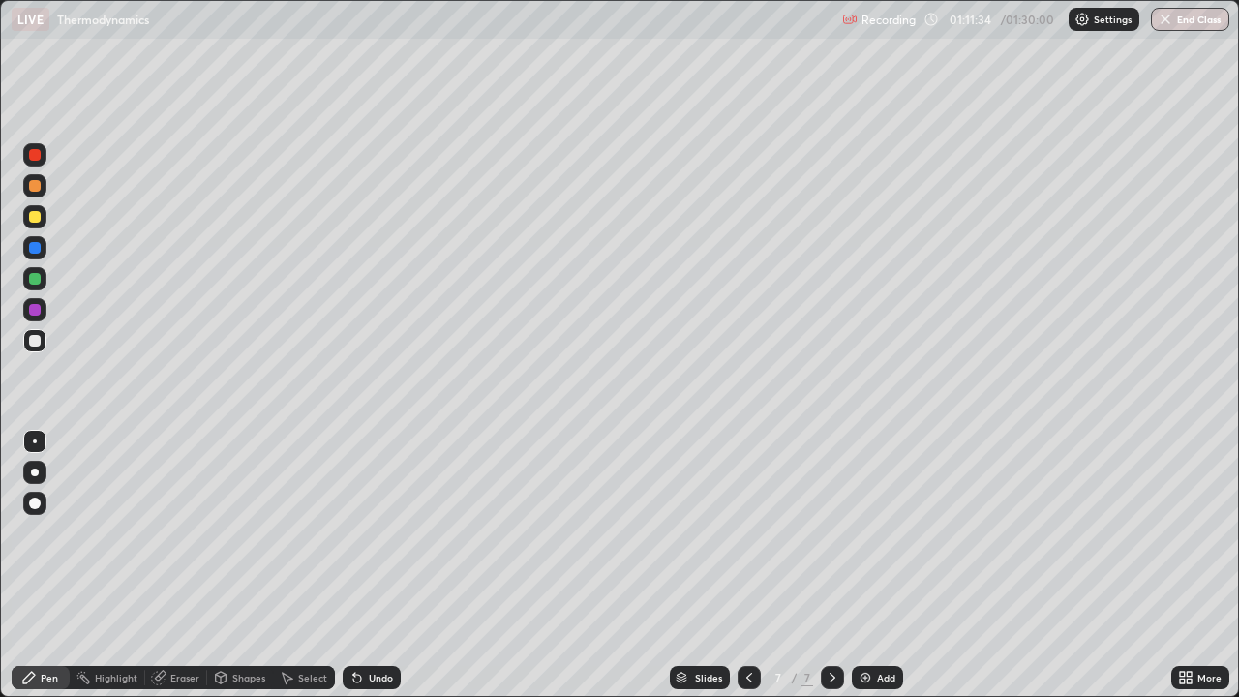
click at [41, 209] on div at bounding box center [34, 216] width 23 height 23
click at [33, 318] on div at bounding box center [34, 309] width 23 height 23
click at [36, 248] on div at bounding box center [35, 248] width 12 height 12
click at [877, 565] on div "Add" at bounding box center [886, 678] width 18 height 10
click at [44, 350] on div at bounding box center [34, 340] width 23 height 23
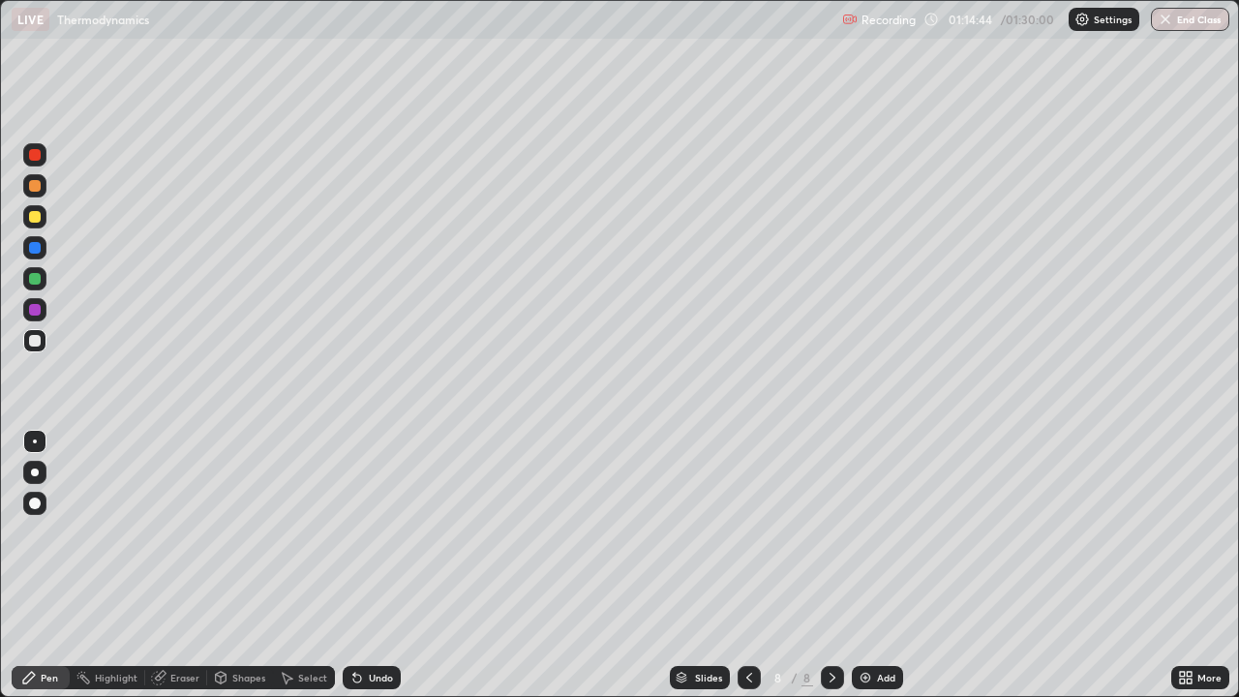
click at [369, 565] on div "Undo" at bounding box center [381, 678] width 24 height 10
click at [38, 251] on div at bounding box center [35, 248] width 12 height 12
click at [40, 308] on div at bounding box center [35, 310] width 12 height 12
click at [38, 219] on div at bounding box center [35, 217] width 12 height 12
click at [40, 184] on div at bounding box center [35, 186] width 12 height 12
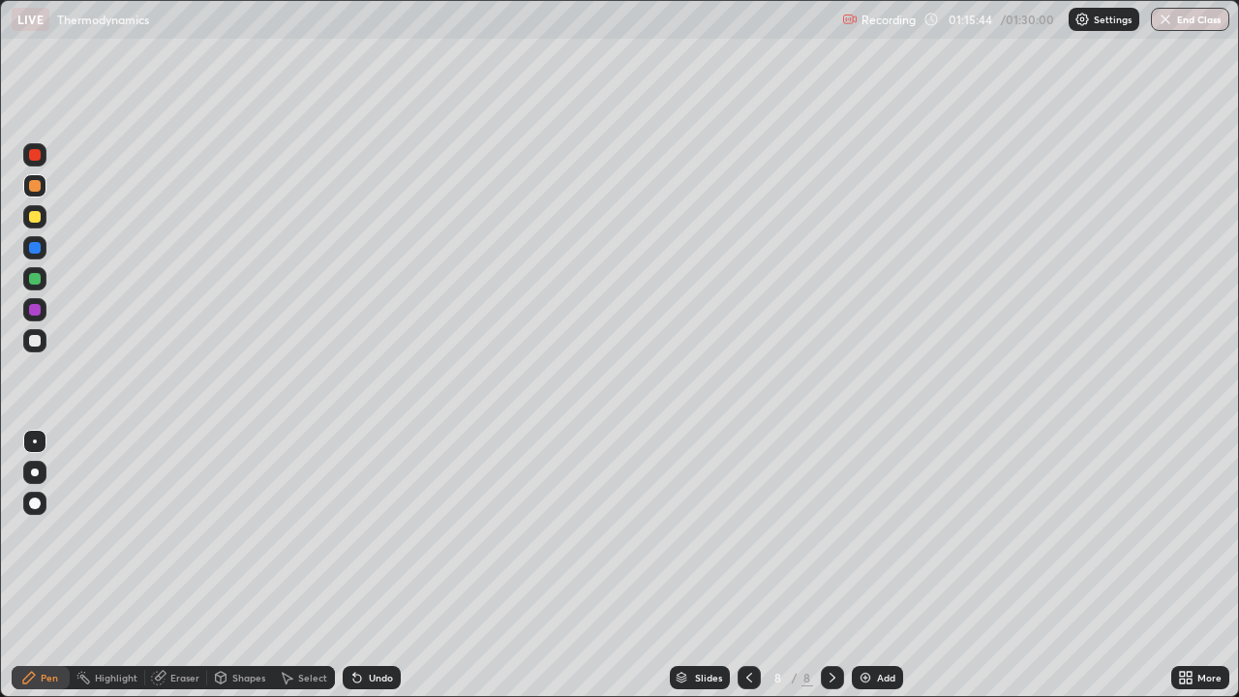
click at [34, 275] on div at bounding box center [35, 279] width 12 height 12
click at [37, 216] on div at bounding box center [35, 217] width 12 height 12
click at [43, 312] on div at bounding box center [34, 309] width 23 height 23
click at [35, 342] on div at bounding box center [35, 341] width 12 height 12
click at [42, 280] on div at bounding box center [34, 278] width 23 height 23
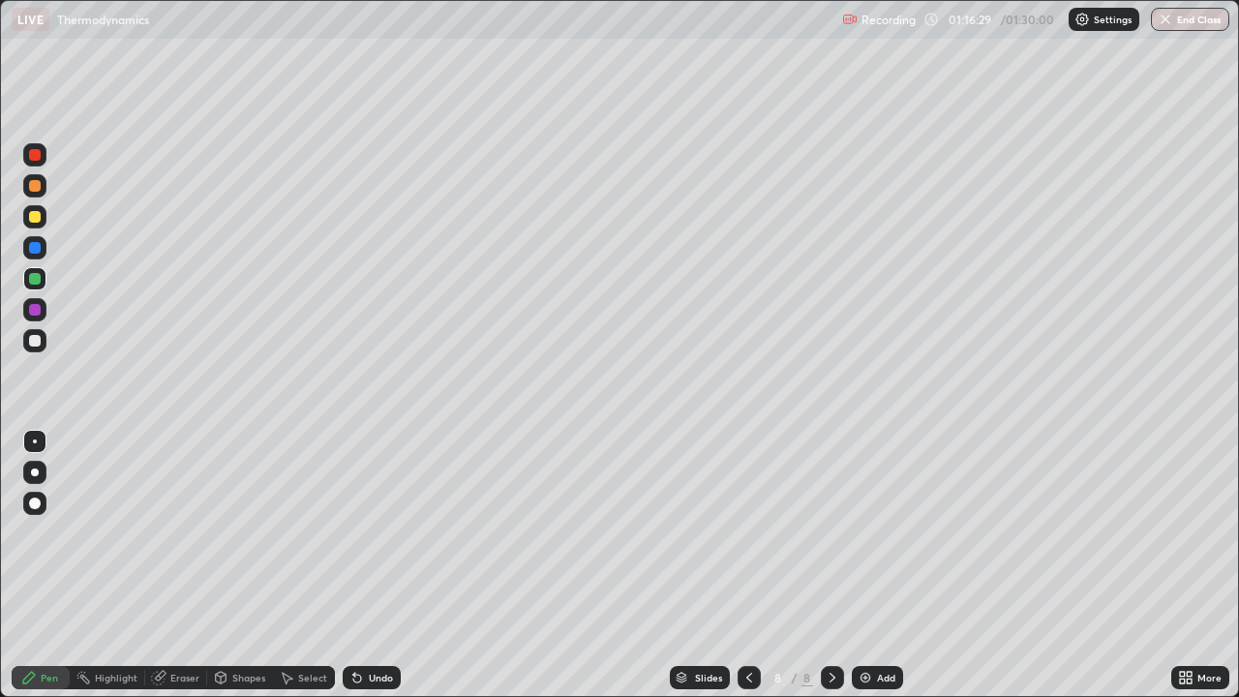
click at [34, 188] on div at bounding box center [35, 186] width 12 height 12
click at [867, 565] on img at bounding box center [865, 677] width 15 height 15
click at [747, 565] on icon at bounding box center [749, 677] width 15 height 15
click at [831, 565] on icon at bounding box center [832, 677] width 15 height 15
click at [42, 339] on div at bounding box center [34, 340] width 23 height 23
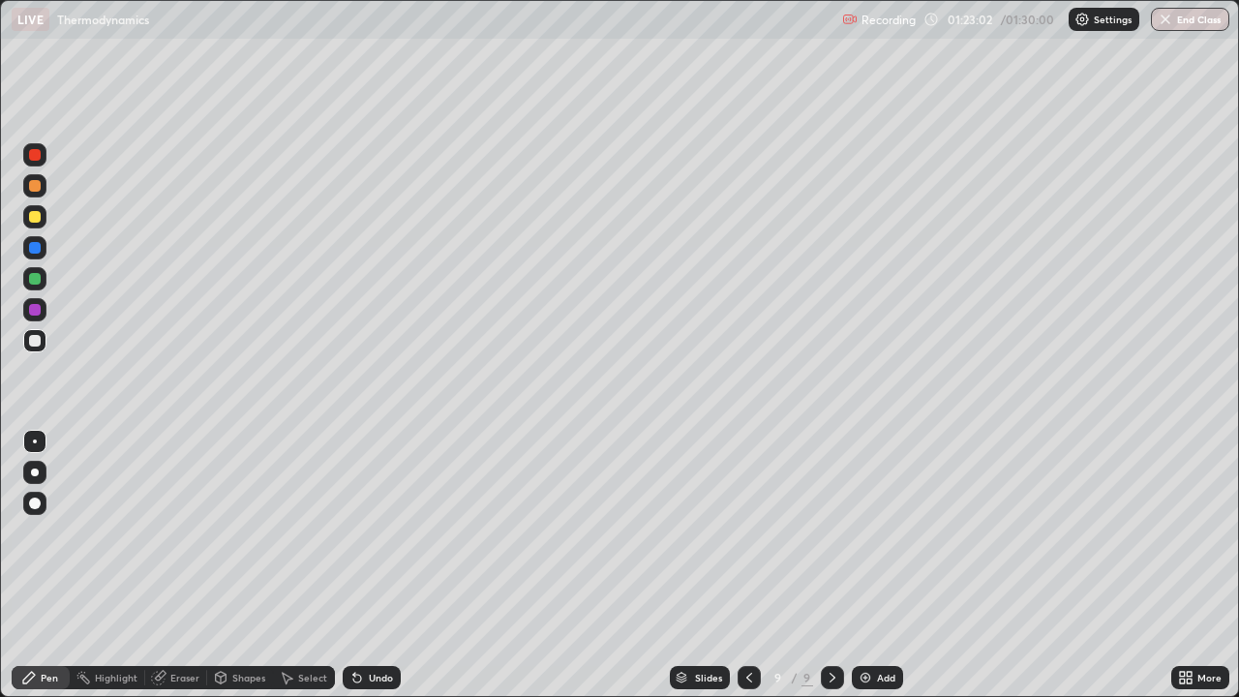
click at [302, 565] on div "Select" at bounding box center [304, 677] width 62 height 23
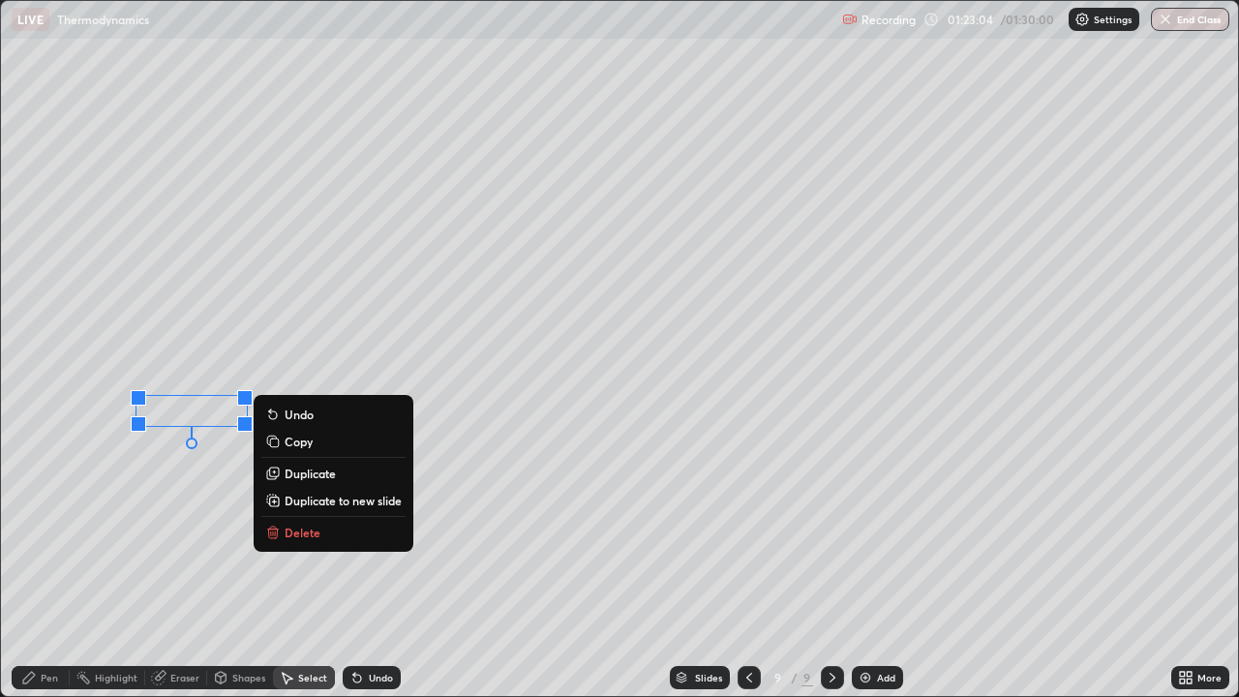
click at [307, 533] on p "Delete" at bounding box center [303, 532] width 36 height 15
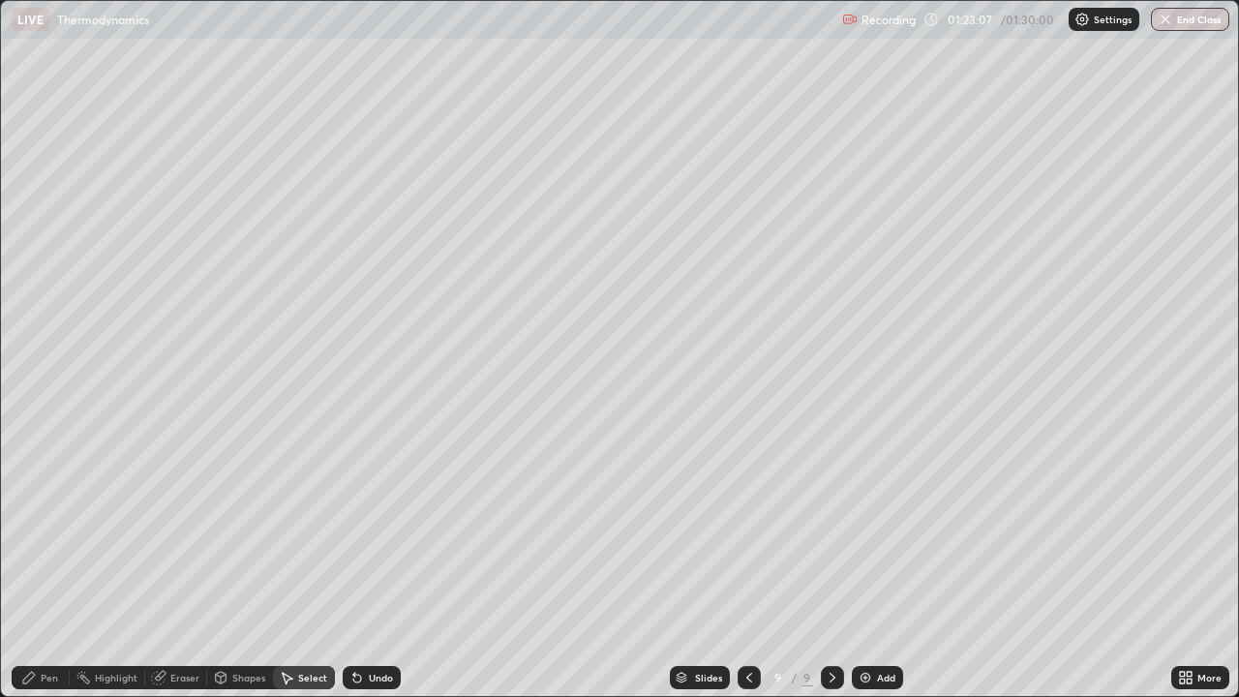
click at [43, 565] on div "Pen" at bounding box center [49, 678] width 17 height 10
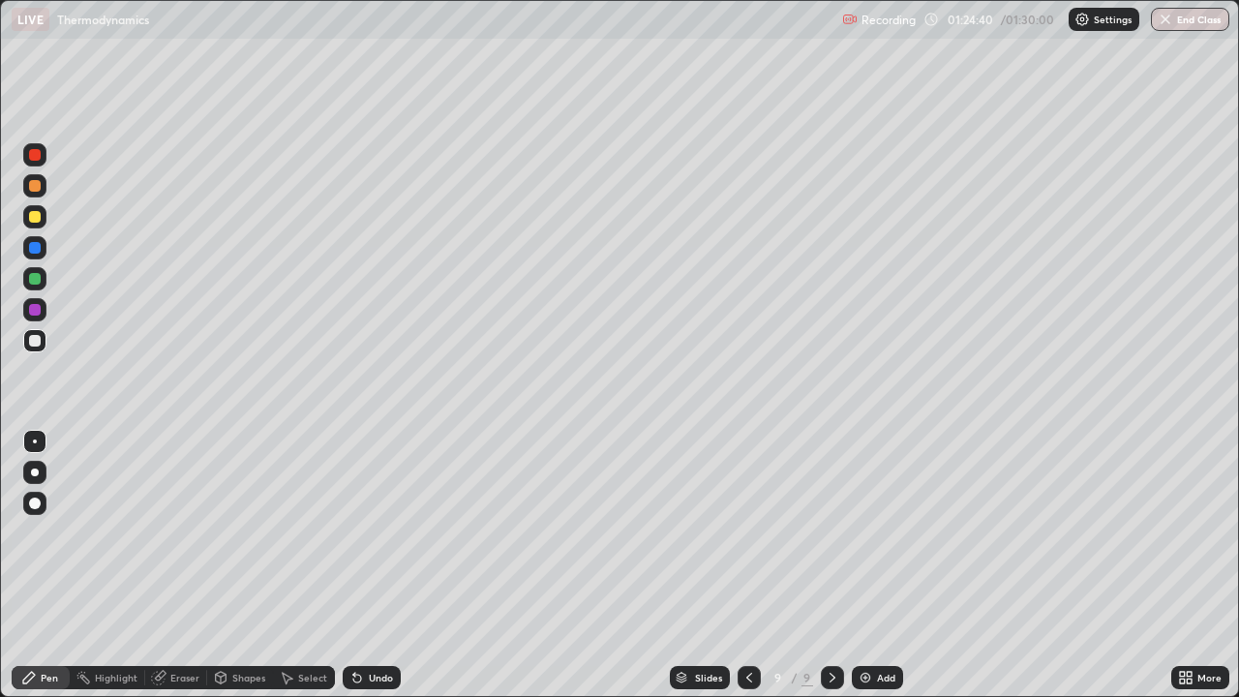
click at [40, 247] on div at bounding box center [35, 248] width 12 height 12
click at [36, 279] on div at bounding box center [35, 279] width 12 height 12
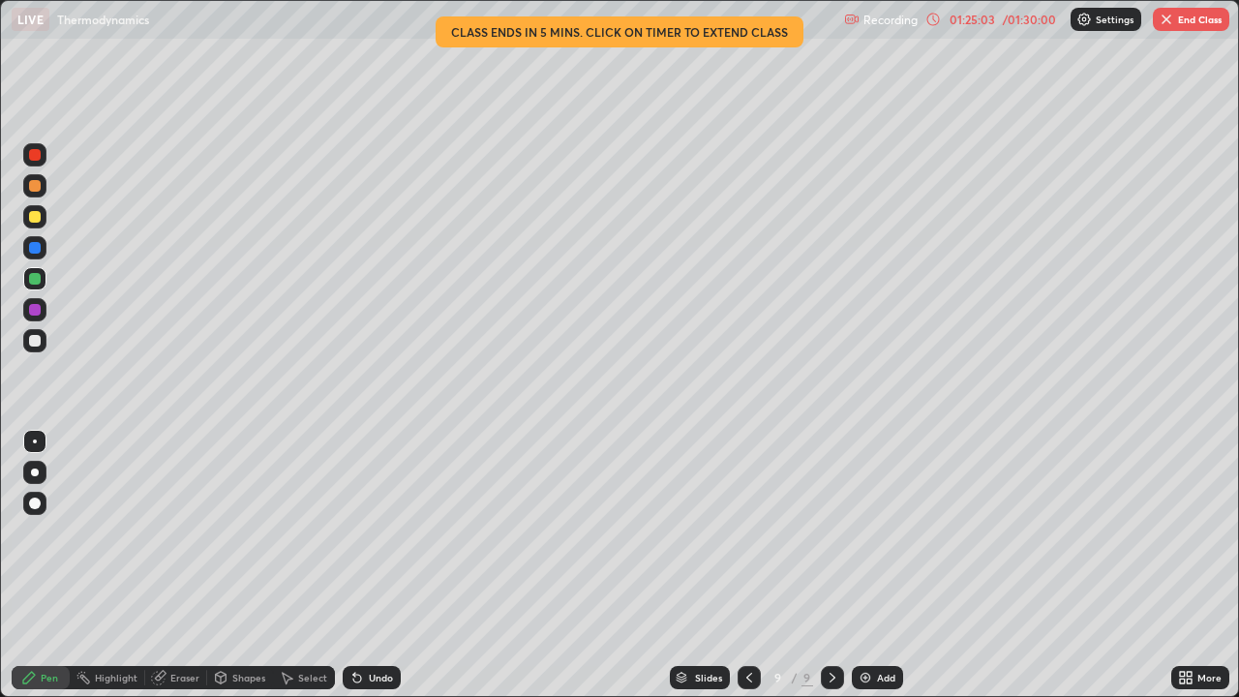
click at [364, 565] on div "Undo" at bounding box center [372, 677] width 58 height 23
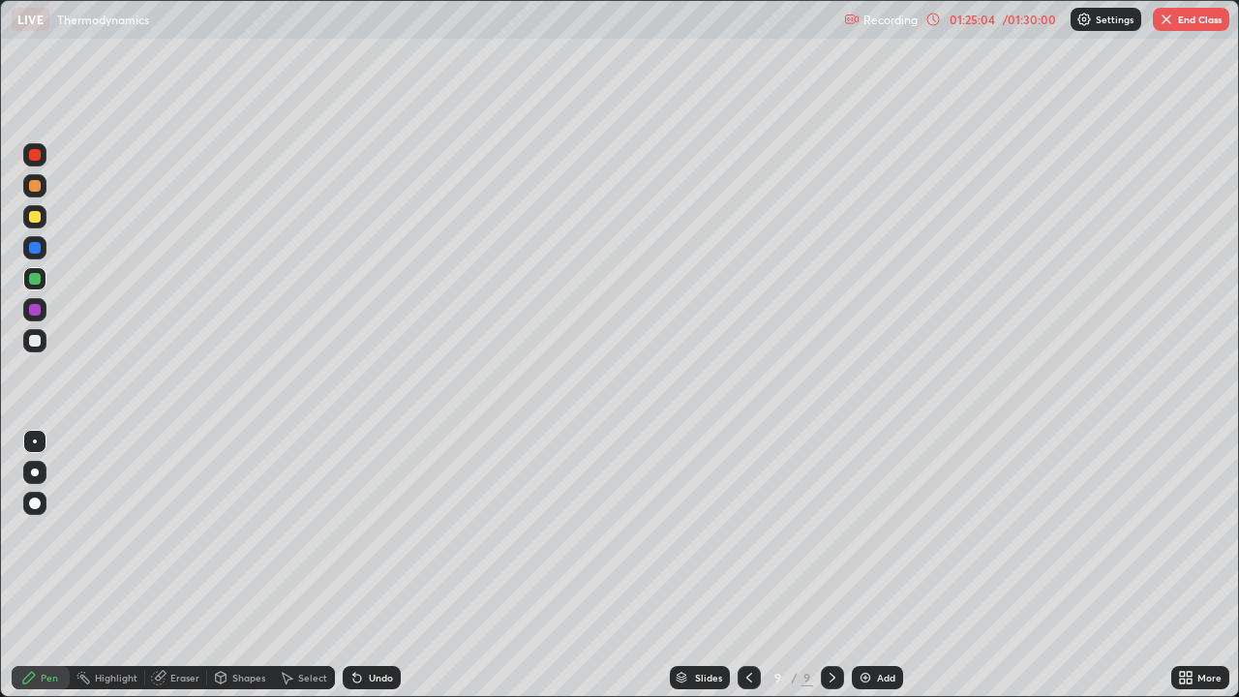
click at [362, 565] on icon at bounding box center [357, 677] width 15 height 15
click at [36, 310] on div at bounding box center [35, 310] width 12 height 12
click at [36, 279] on div at bounding box center [35, 279] width 12 height 12
click at [34, 349] on div at bounding box center [34, 340] width 23 height 23
click at [39, 246] on div at bounding box center [35, 248] width 12 height 12
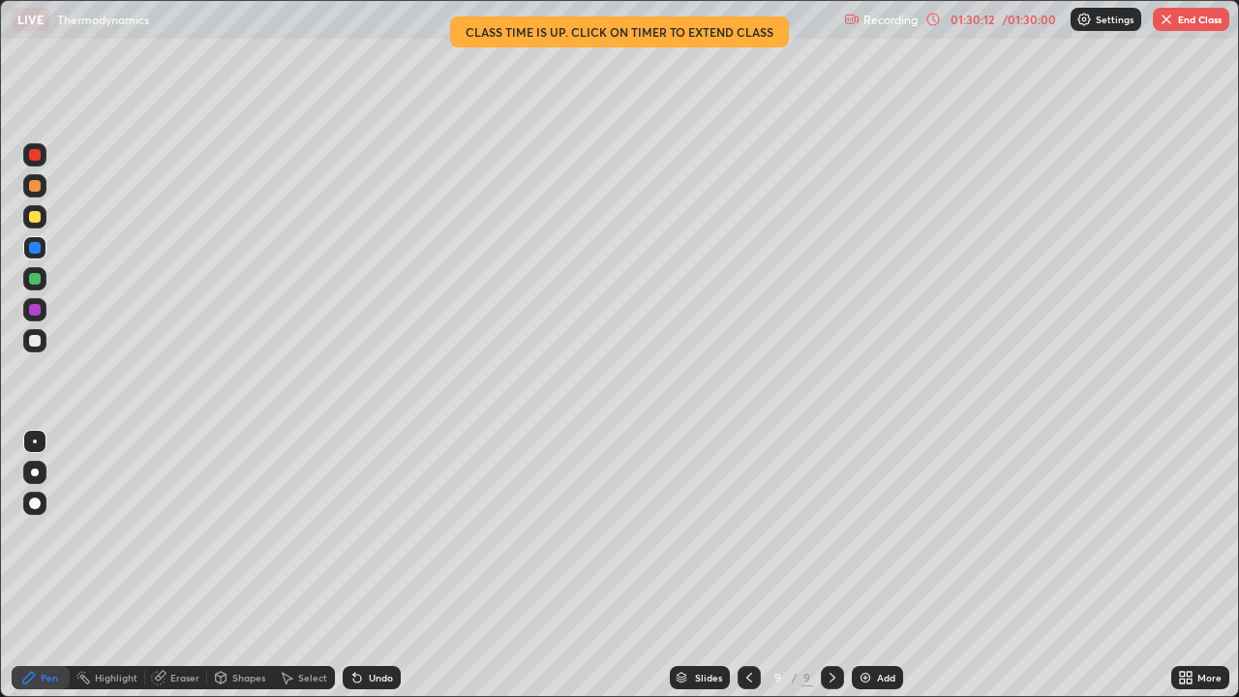
click at [1172, 25] on img "button" at bounding box center [1166, 19] width 15 height 15
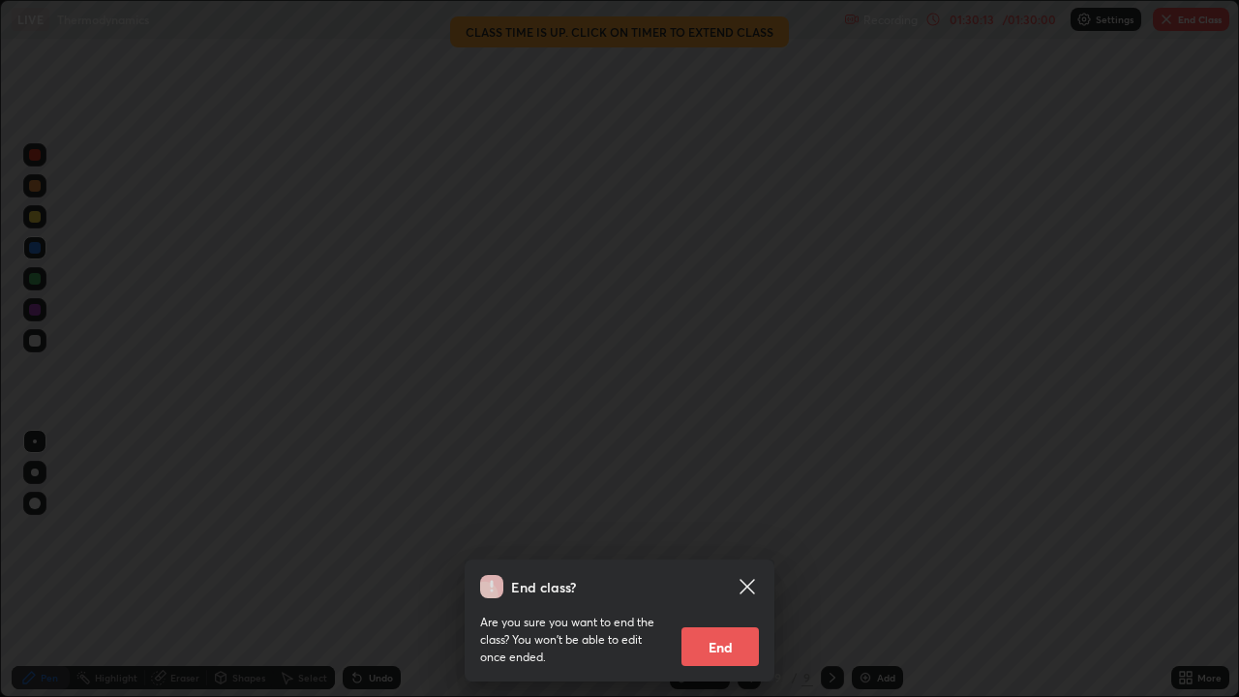
click at [717, 565] on button "End" at bounding box center [720, 646] width 77 height 39
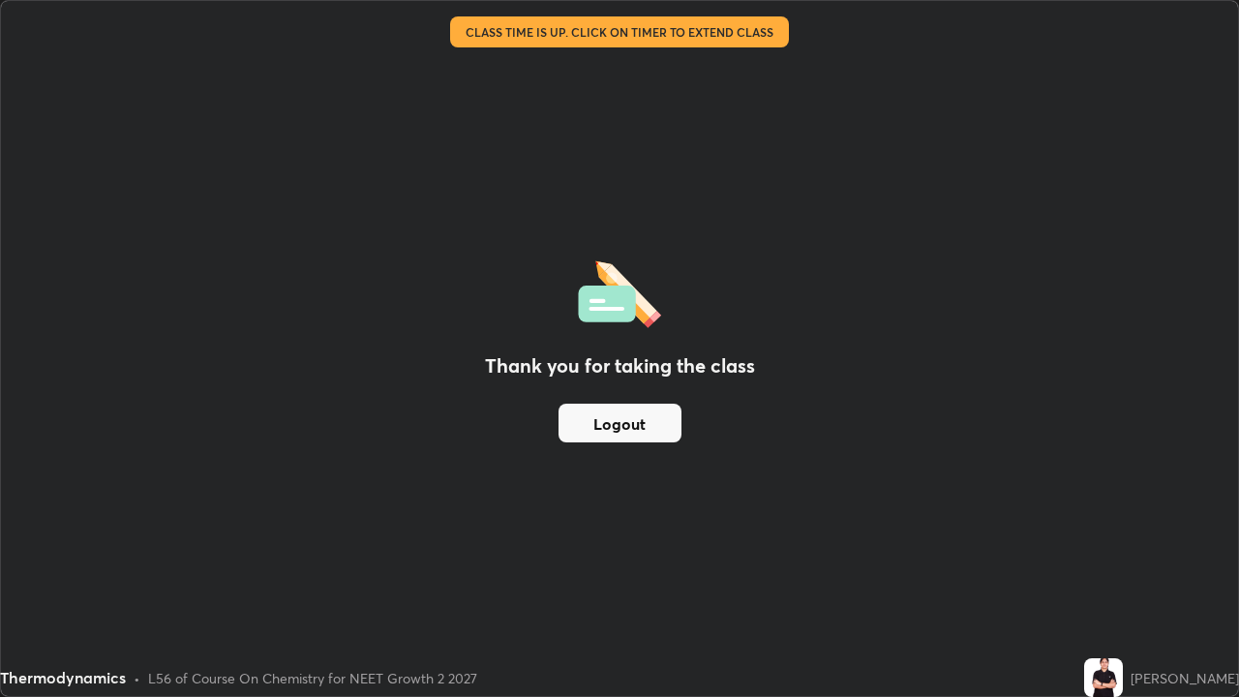
click at [644, 422] on button "Logout" at bounding box center [620, 423] width 123 height 39
